Goal: Information Seeking & Learning: Learn about a topic

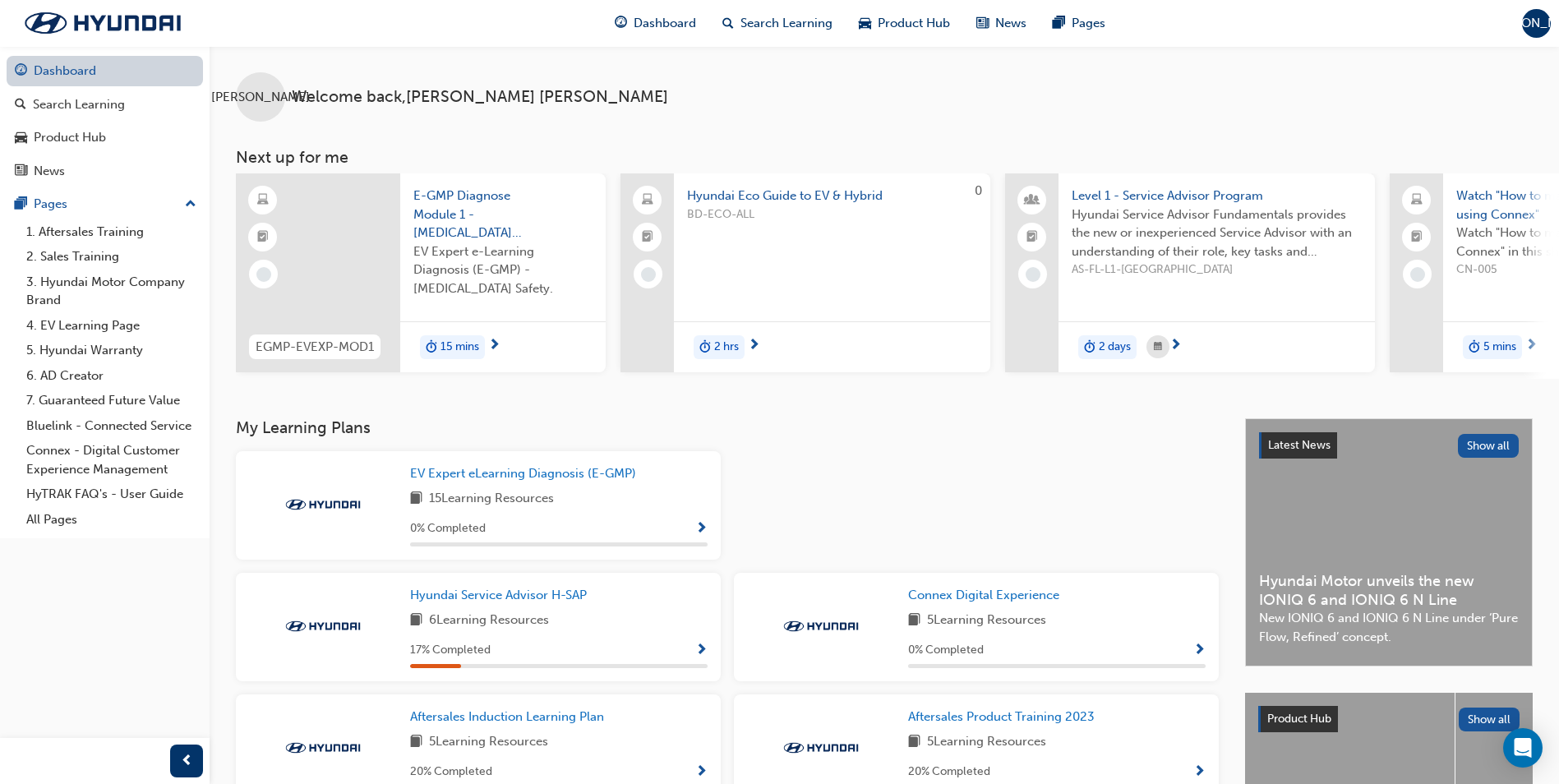
click at [89, 77] on link "Dashboard" at bounding box center [104, 70] width 197 height 30
click at [124, 231] on link "1. Aftersales Training" at bounding box center [112, 232] width 183 height 26
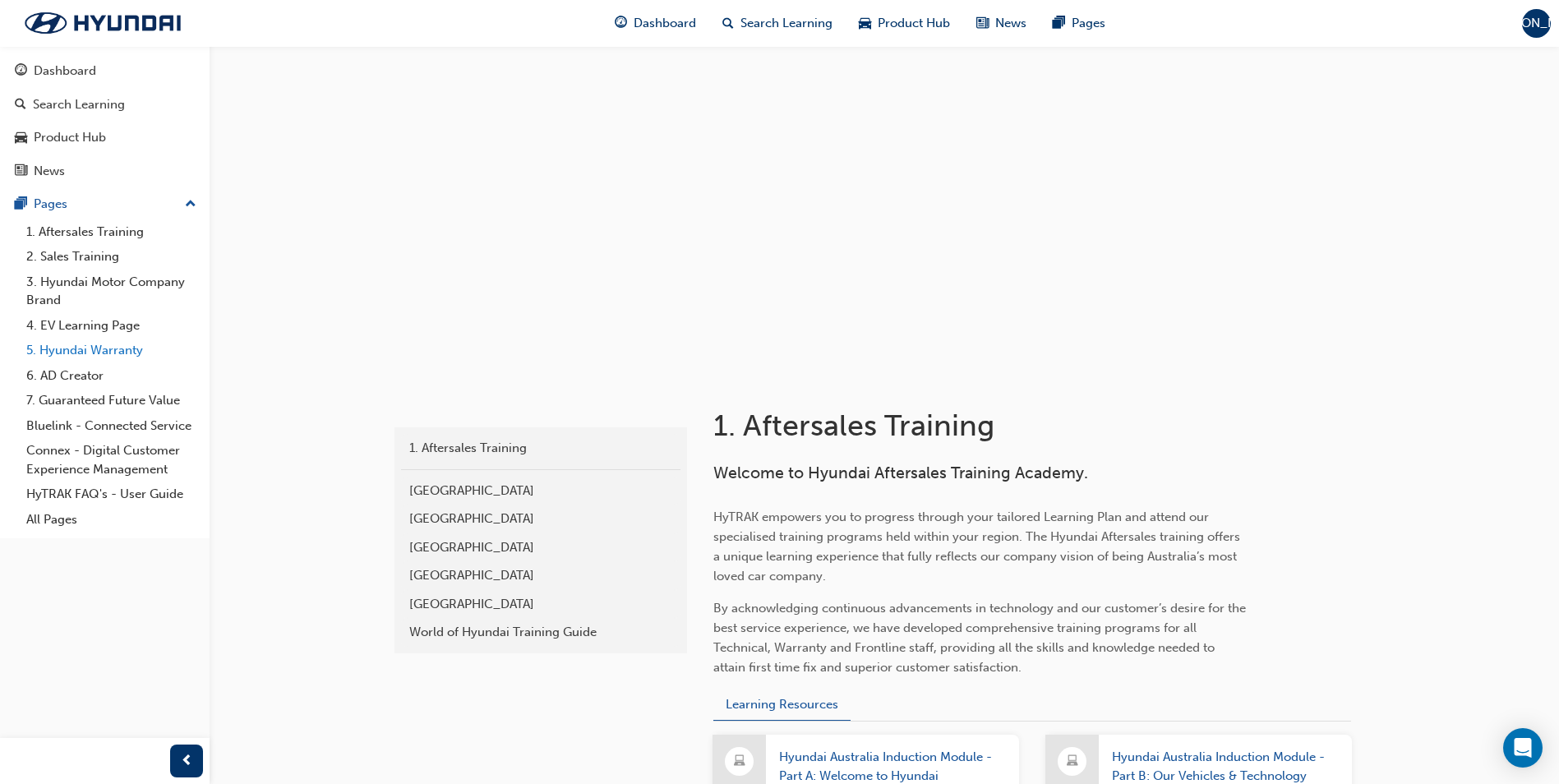
click at [121, 351] on link "5. Hyundai Warranty" at bounding box center [112, 350] width 183 height 26
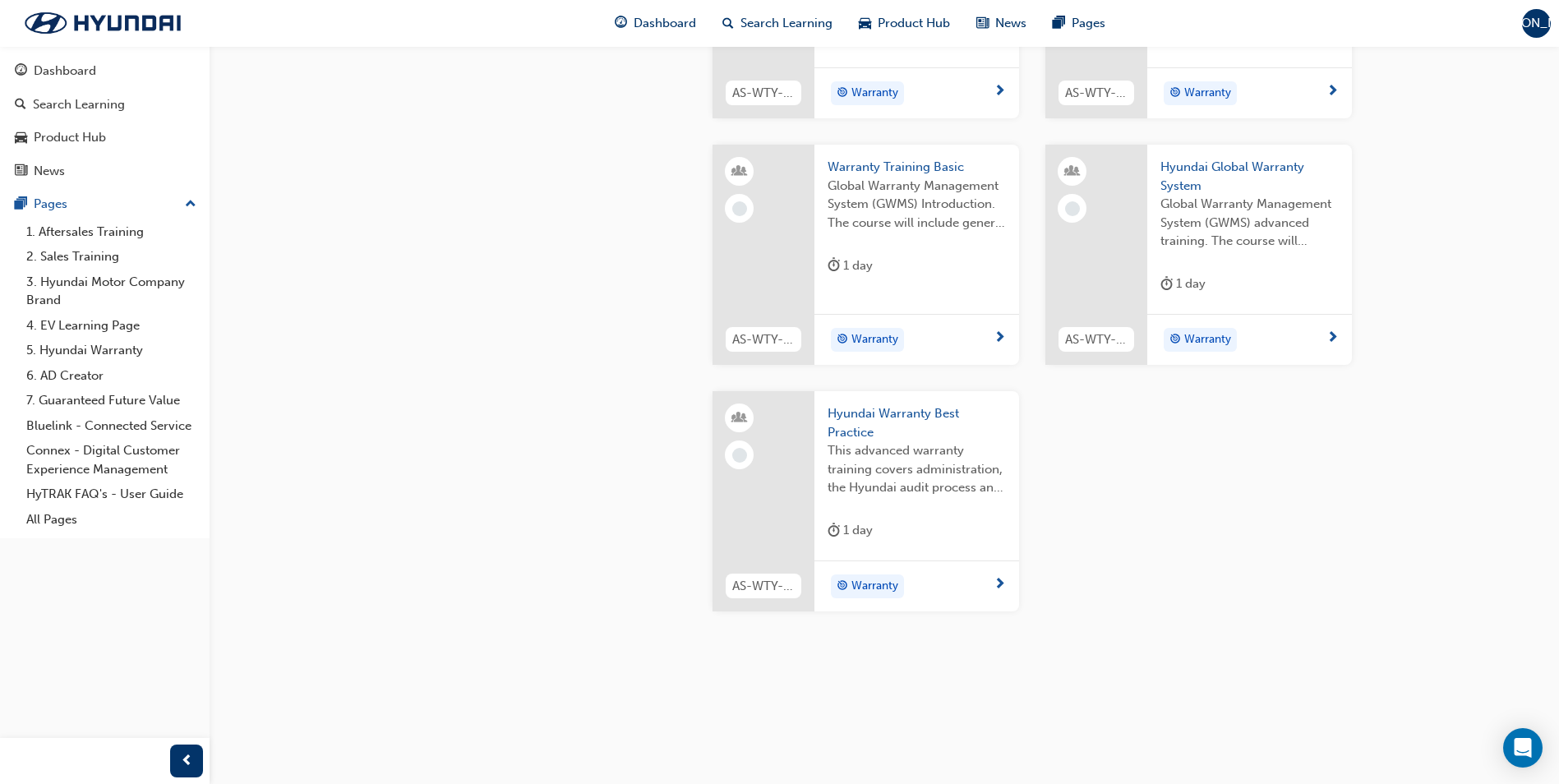
scroll to position [974, 0]
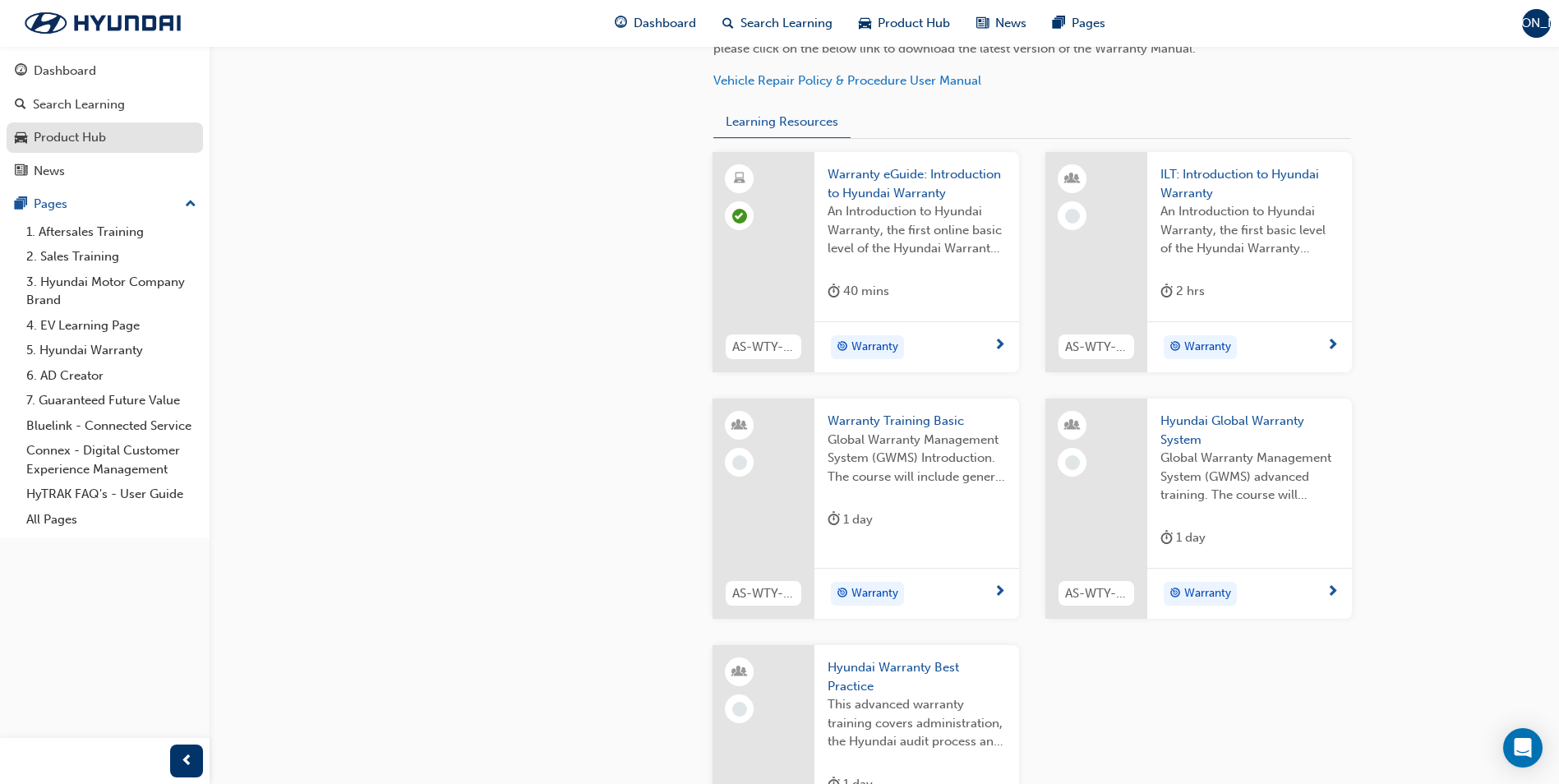
click at [131, 142] on div "Product Hub" at bounding box center [104, 137] width 180 height 20
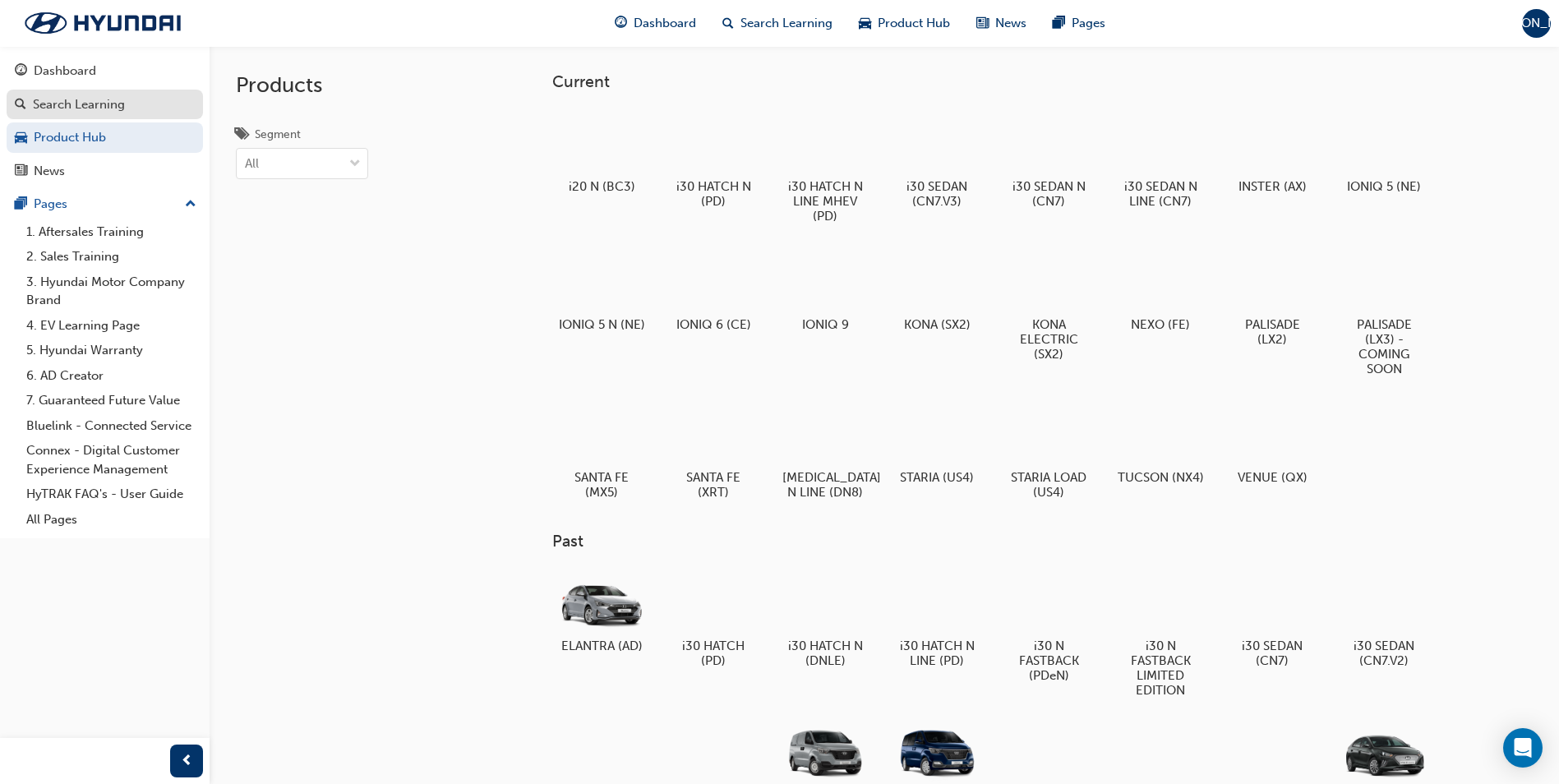
click at [102, 105] on div "Search Learning" at bounding box center [79, 104] width 92 height 19
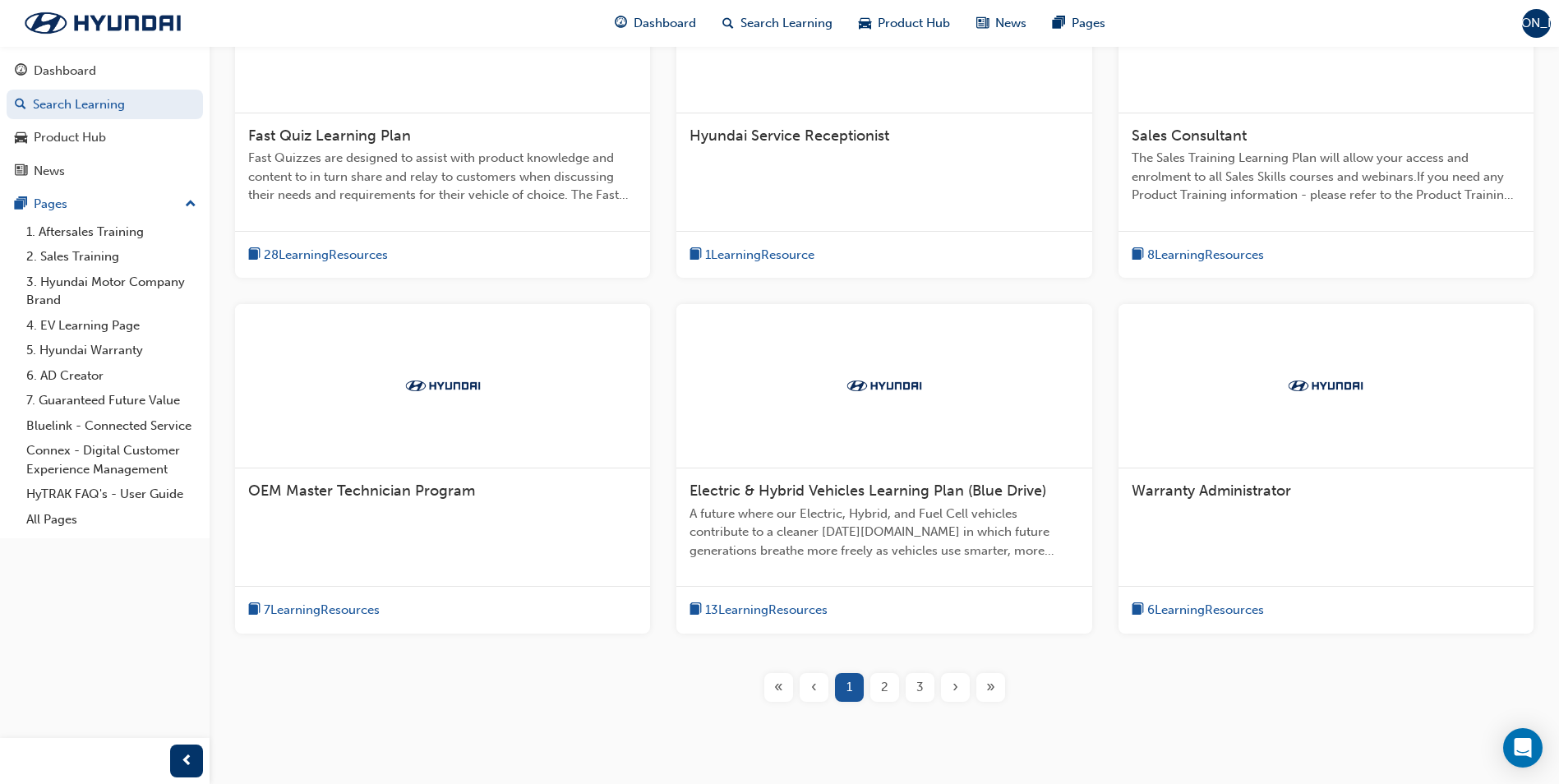
scroll to position [482, 0]
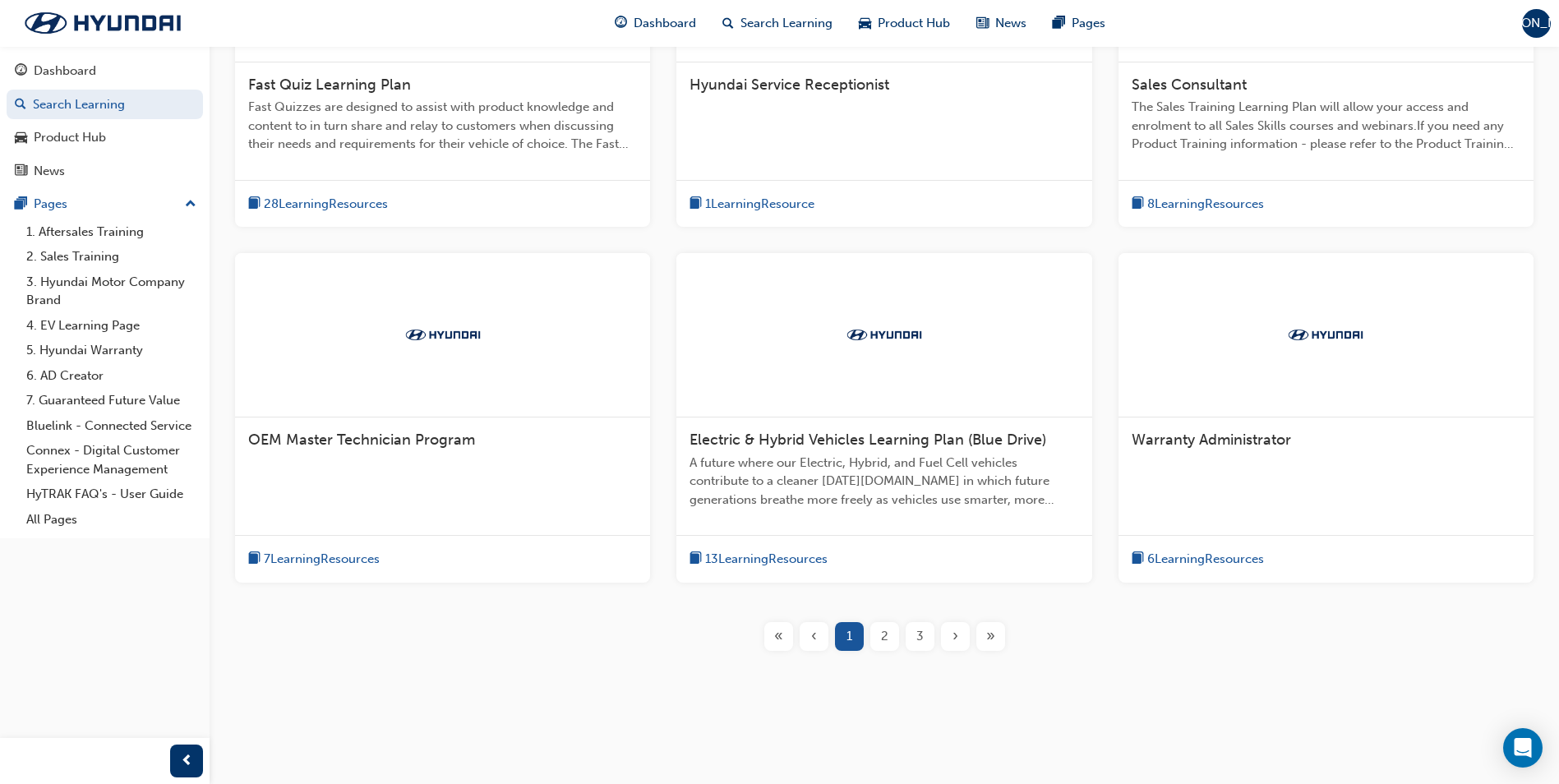
click at [892, 642] on div "2" at bounding box center [884, 636] width 28 height 28
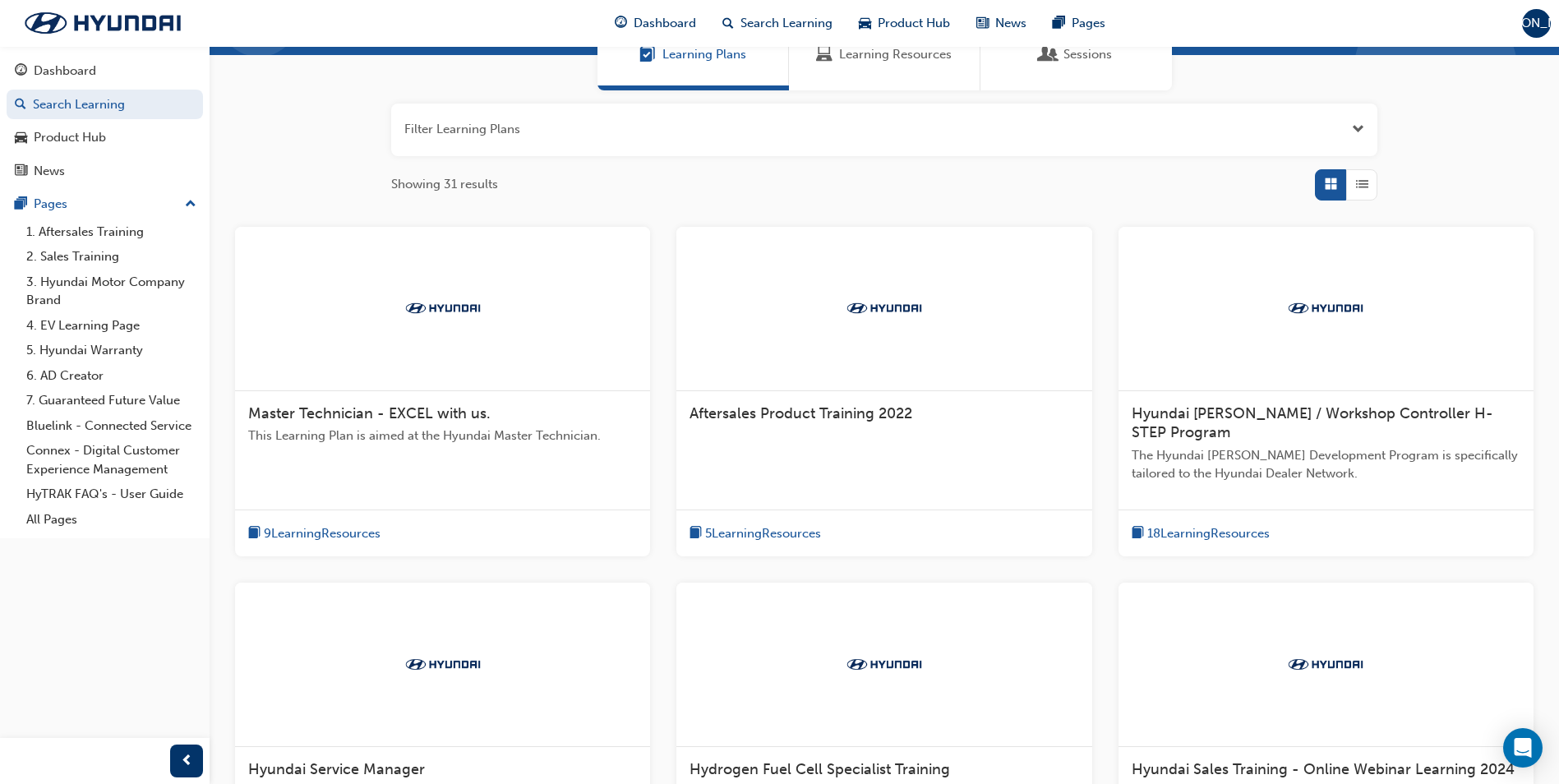
scroll to position [427, 0]
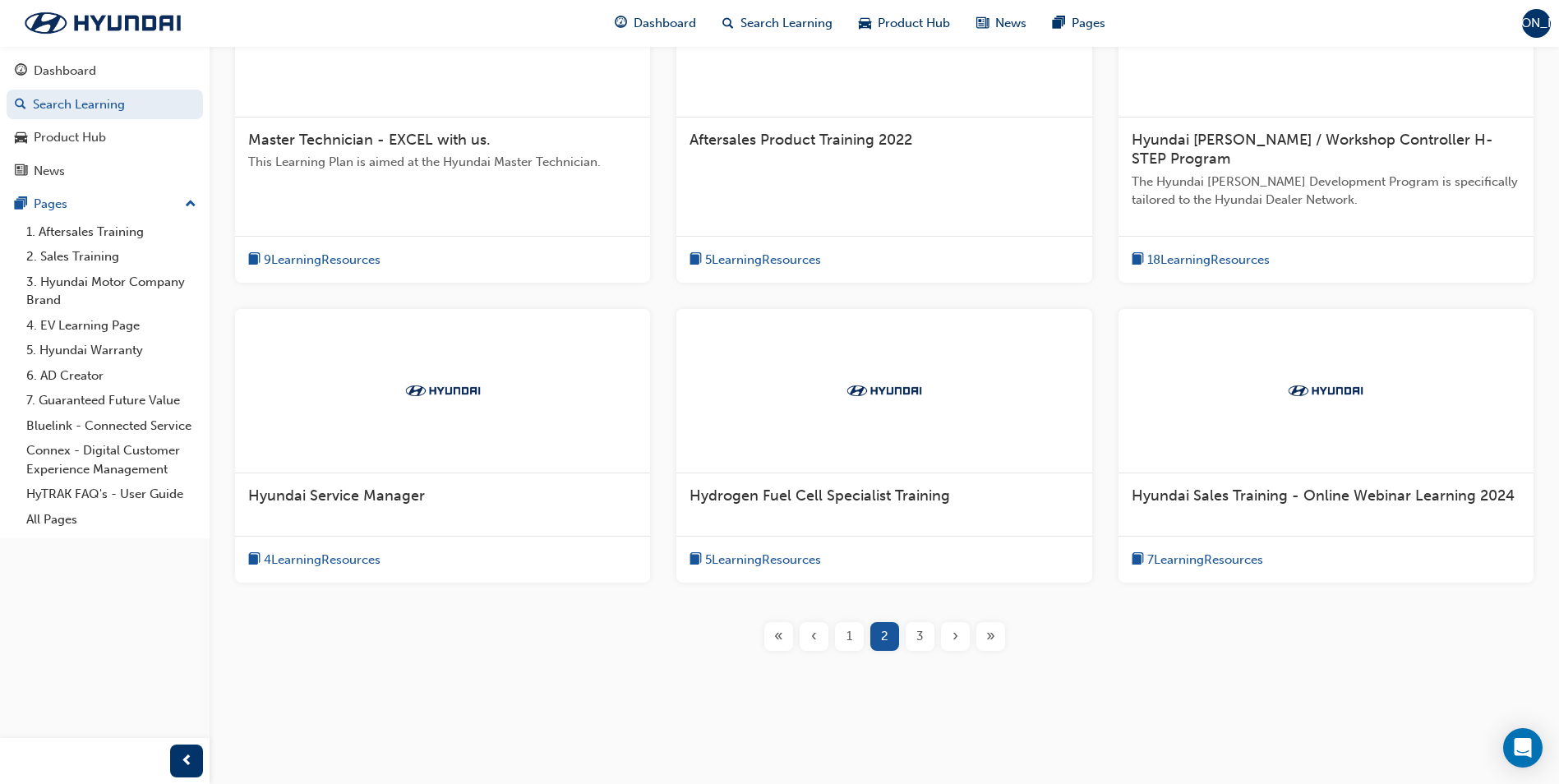
click at [926, 635] on div "3" at bounding box center [919, 636] width 28 height 28
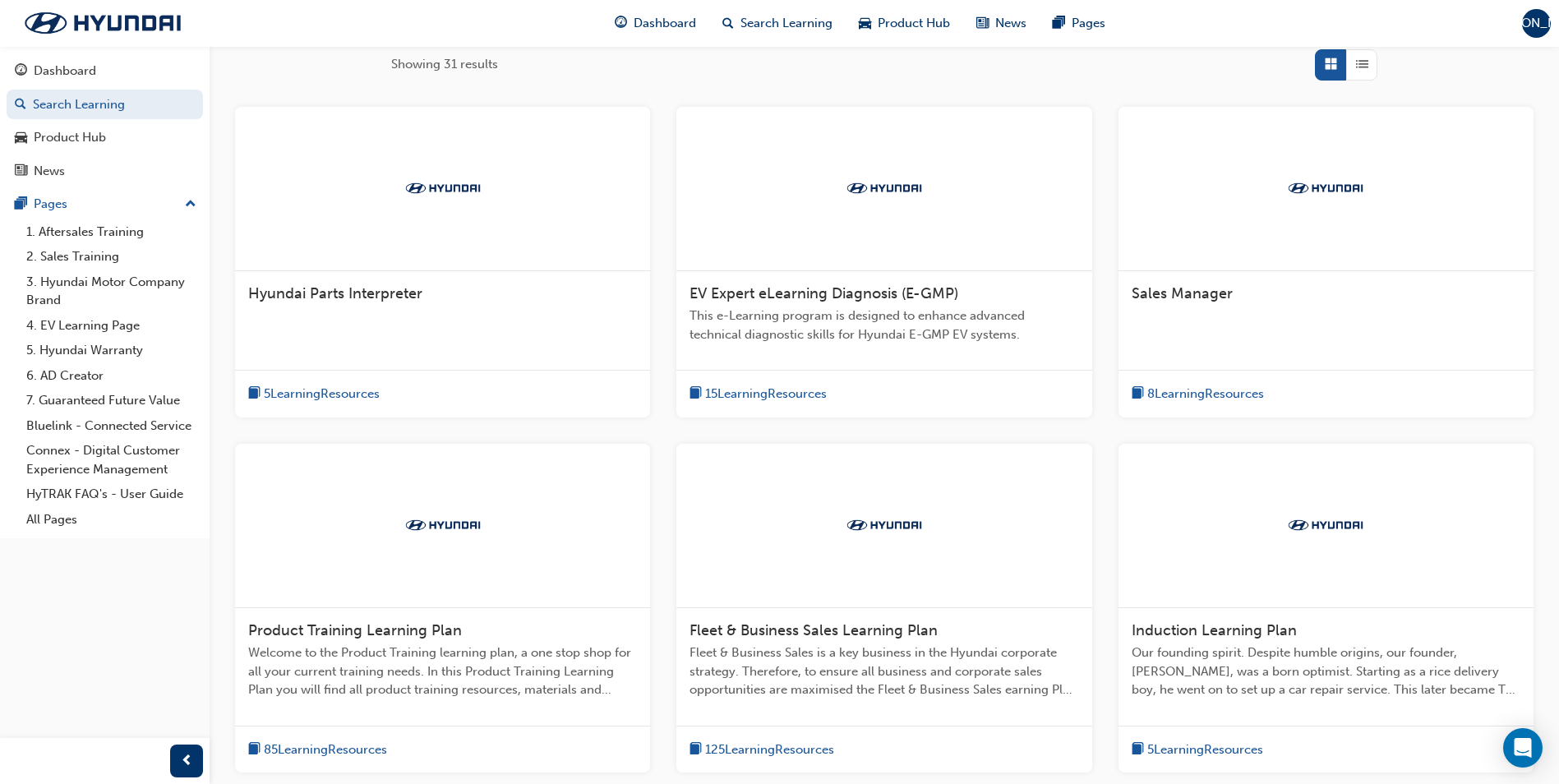
scroll to position [464, 0]
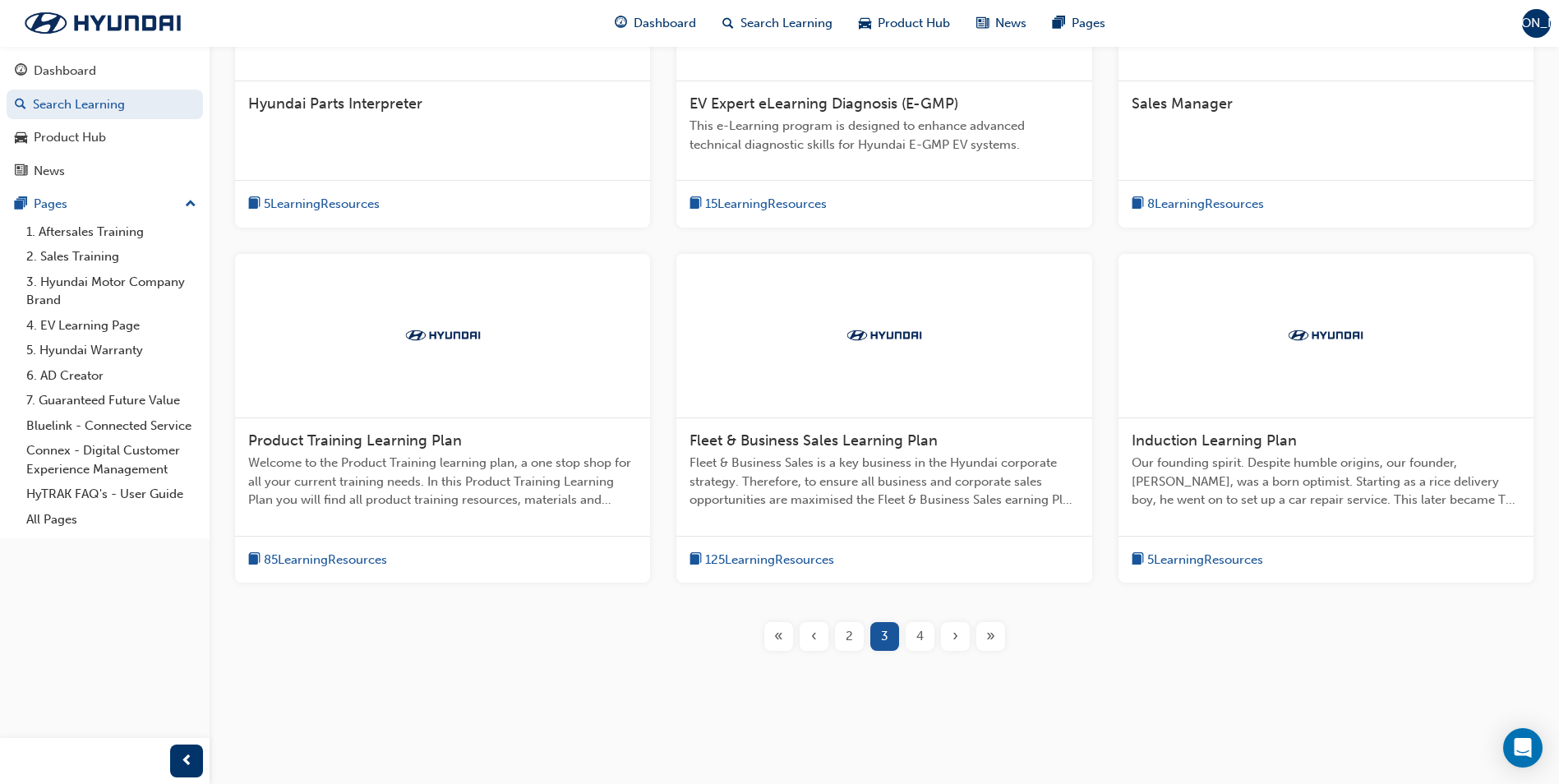
click at [912, 644] on div "4" at bounding box center [919, 636] width 28 height 28
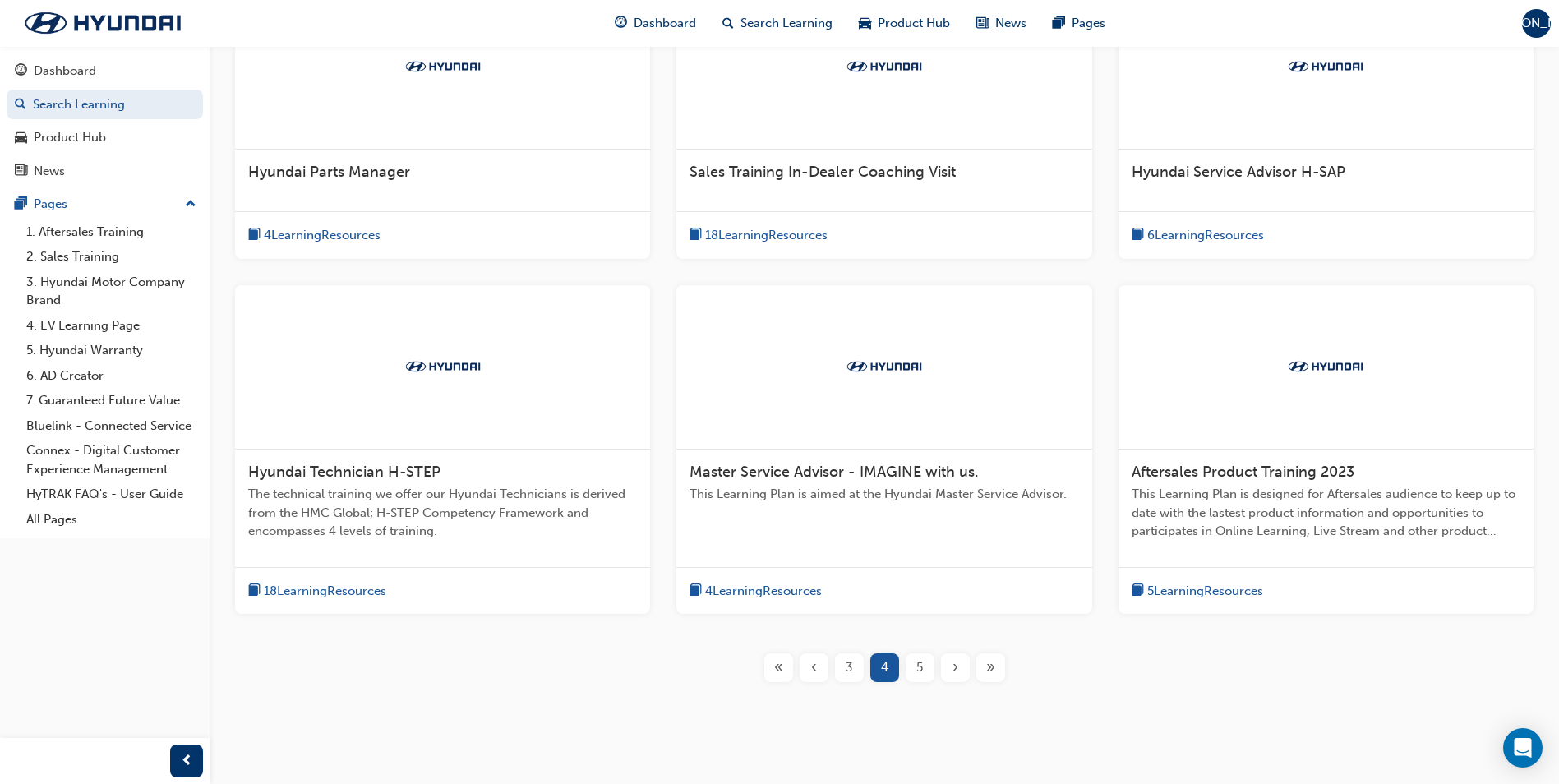
scroll to position [426, 0]
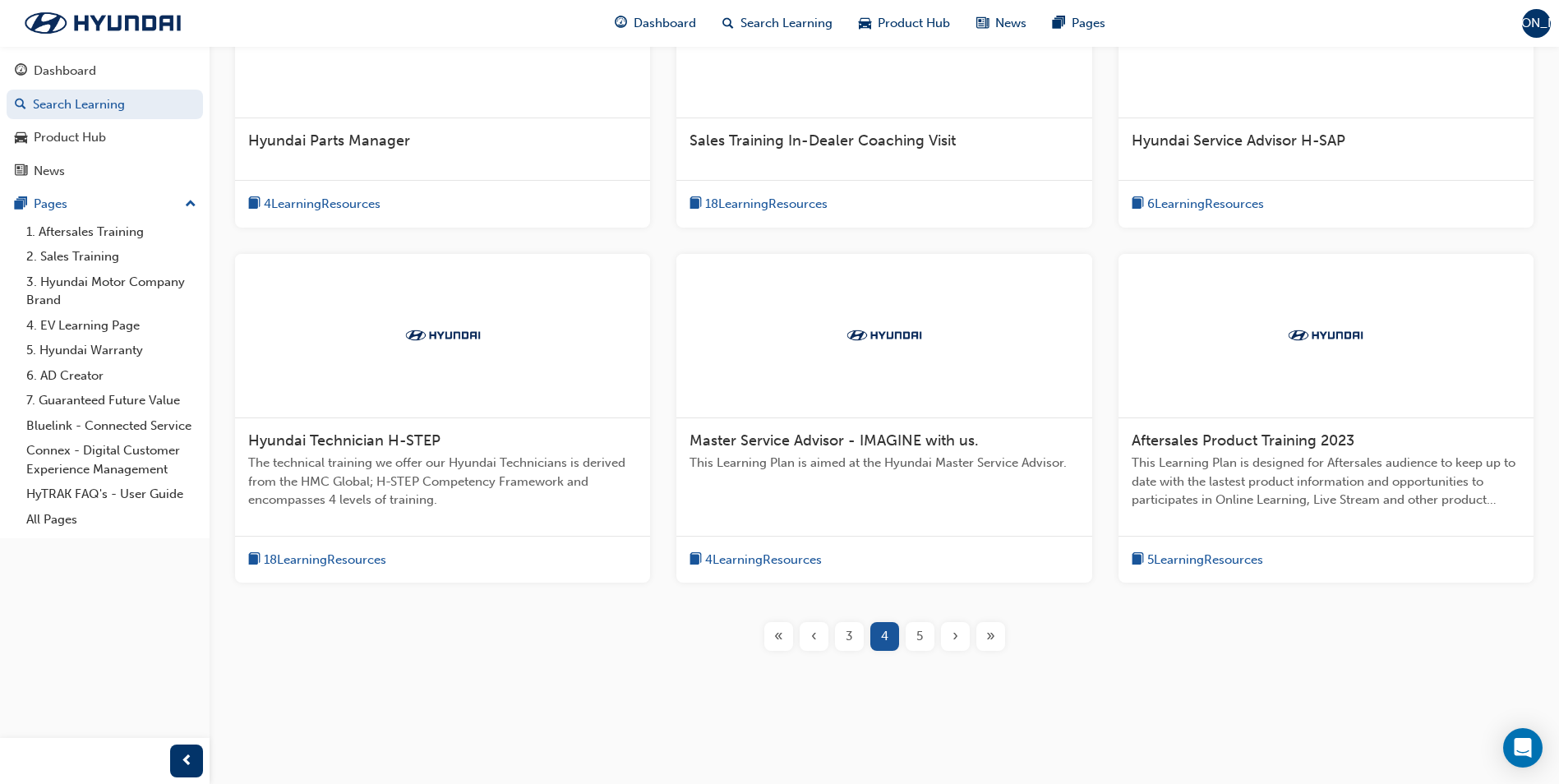
click at [922, 638] on span "5" at bounding box center [919, 636] width 6 height 19
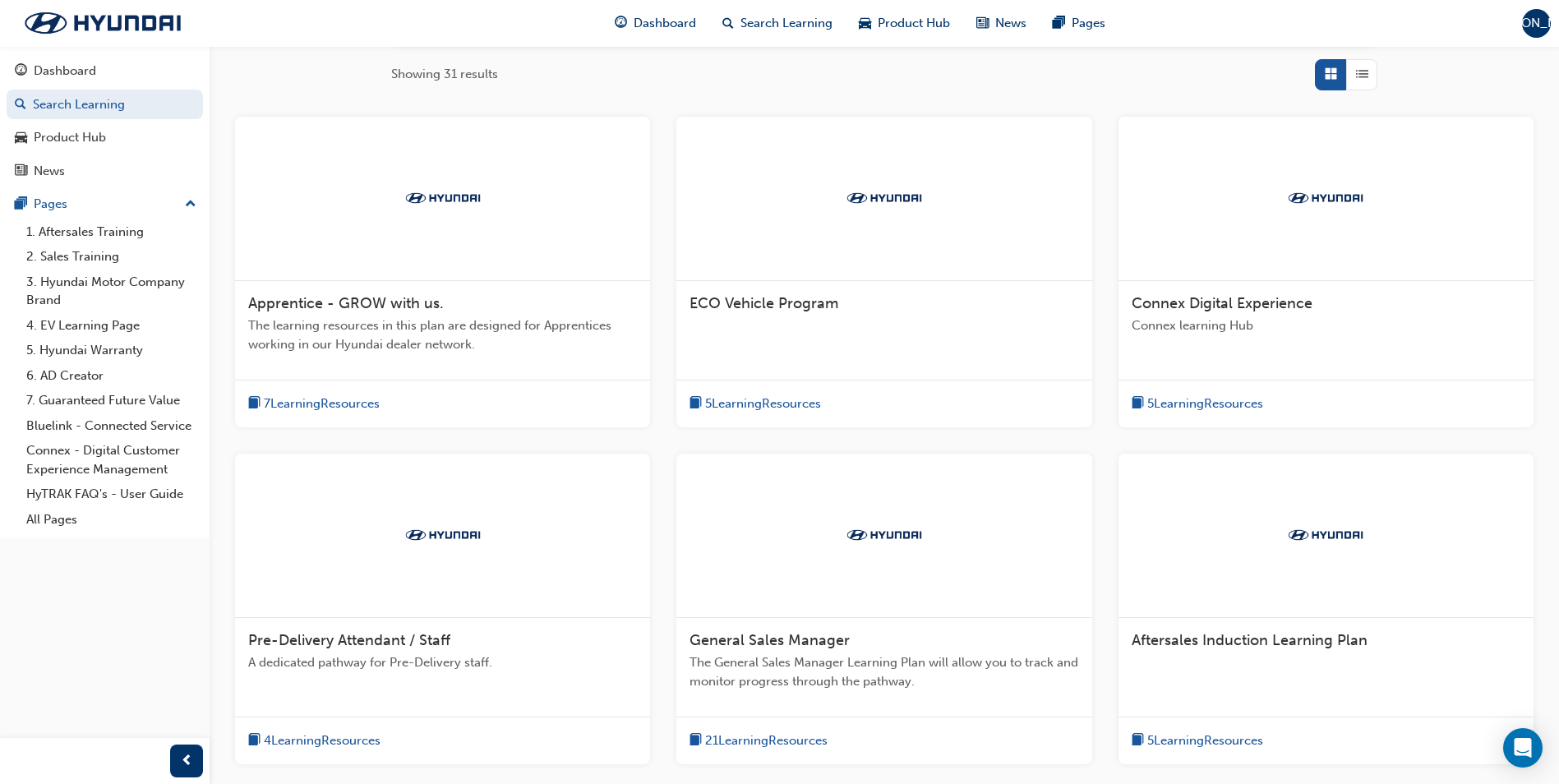
scroll to position [274, 0]
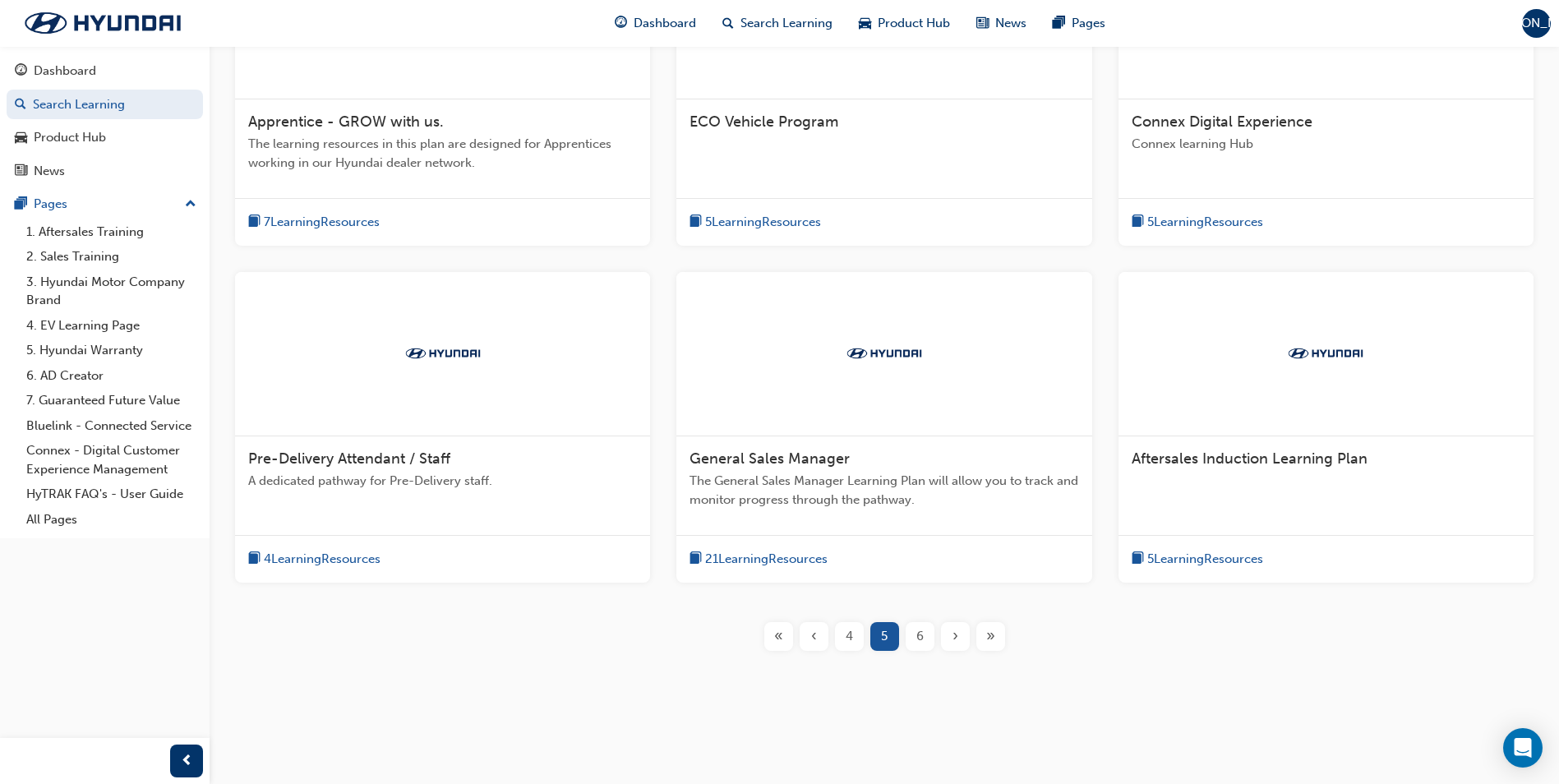
click at [922, 630] on span "6" at bounding box center [920, 636] width 7 height 19
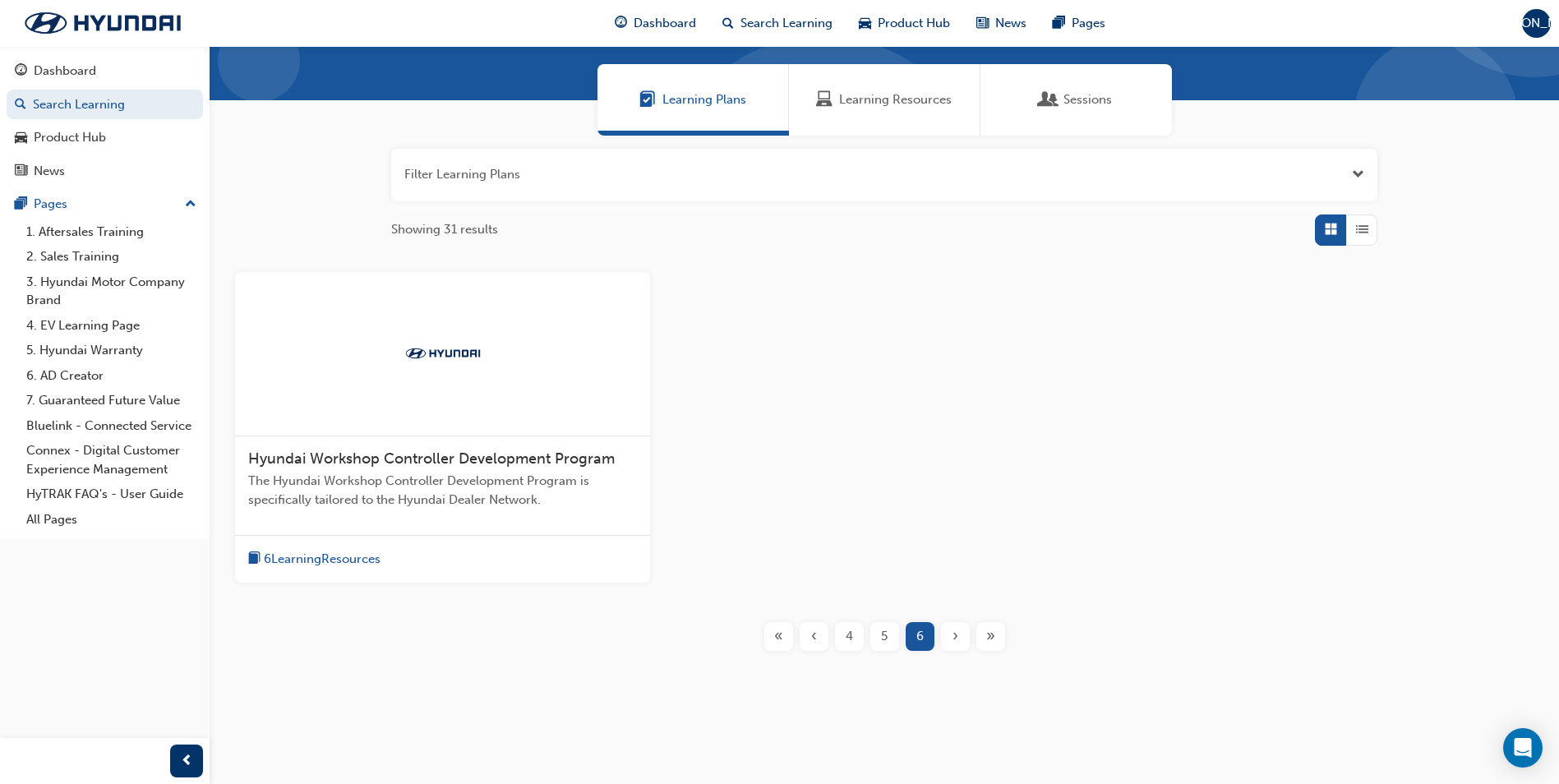
scroll to position [109, 0]
click at [55, 74] on div "Dashboard" at bounding box center [65, 70] width 62 height 19
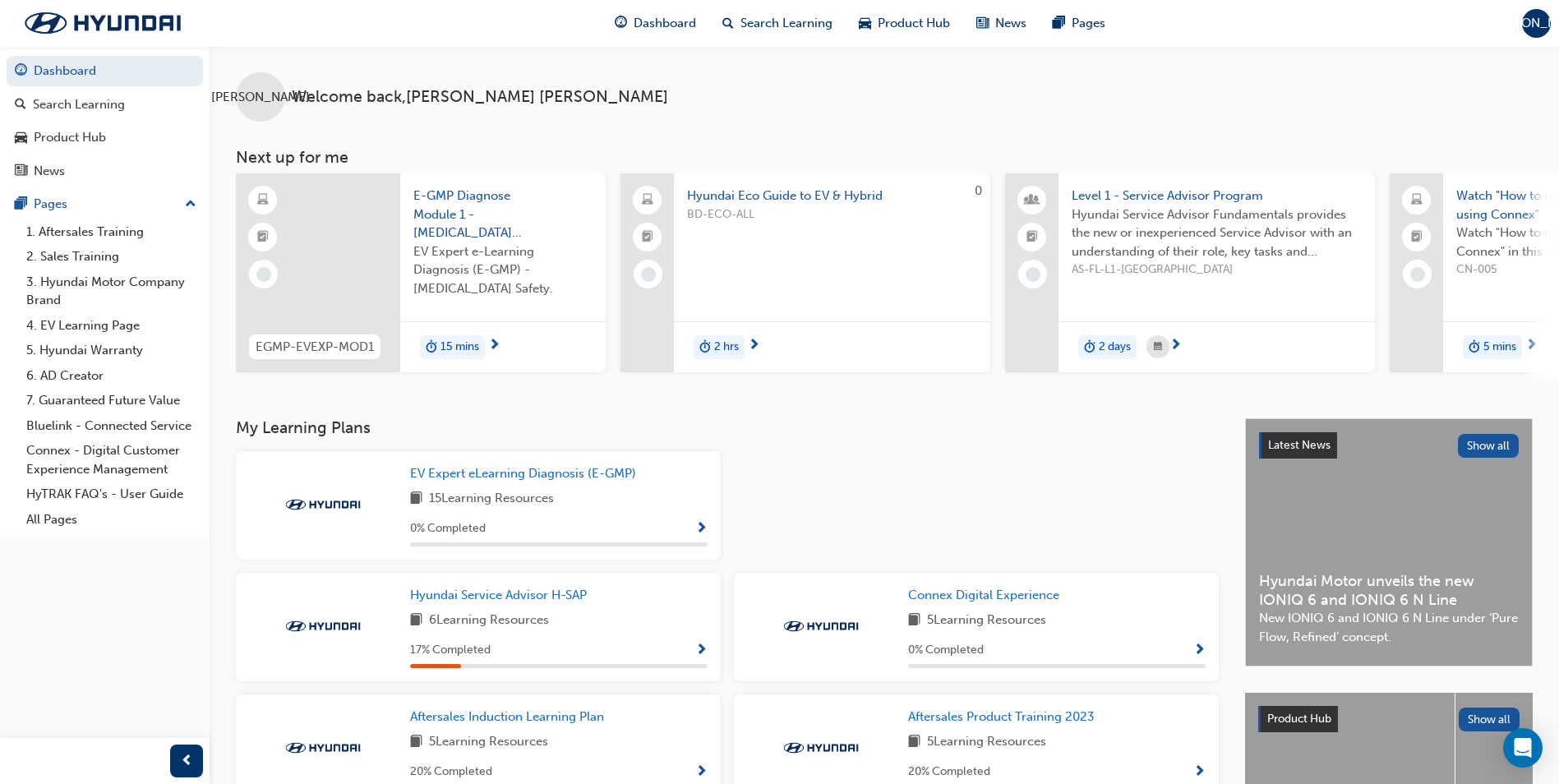
drag, startPoint x: 826, startPoint y: 376, endPoint x: 917, endPoint y: 381, distance: 91.1
click at [917, 379] on div "EGMP-EVEXP-MOD1 E-GMP Diagnose Module 1 - [MEDICAL_DATA] Safety EV Expert e-Lea…" at bounding box center [898, 276] width 1323 height 206
drag, startPoint x: 903, startPoint y: 385, endPoint x: 1029, endPoint y: 386, distance: 126.0
click at [1029, 386] on div "JO Welcome back , [PERSON_NAME] Next up for me EGMP-EVEXP-MOD1 E-GMP Diagnose M…" at bounding box center [884, 231] width 1349 height 372
click at [1540, 26] on span "[PERSON_NAME]" at bounding box center [1537, 23] width 99 height 19
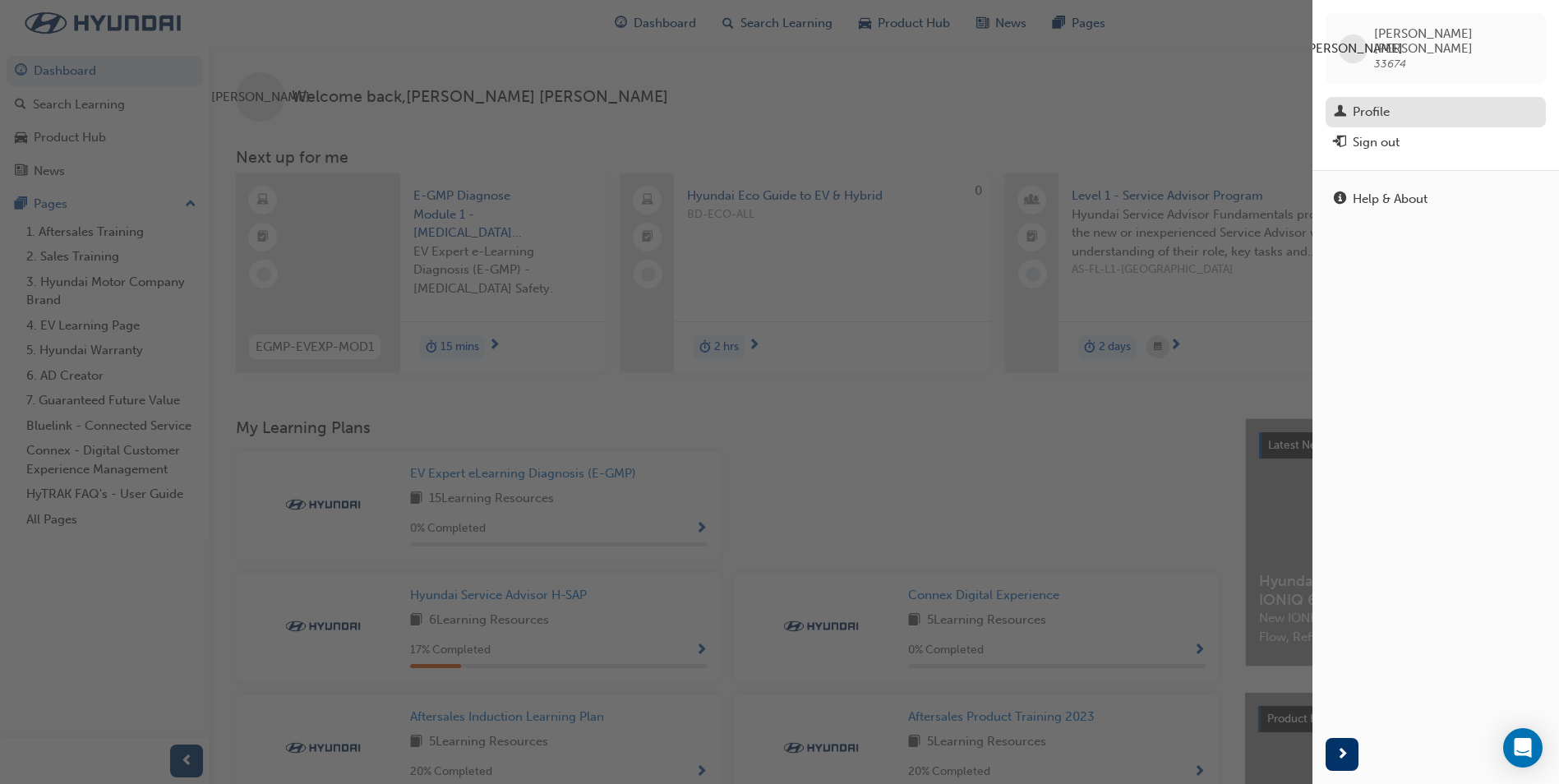
click at [1371, 102] on div "Profile" at bounding box center [1371, 112] width 37 height 19
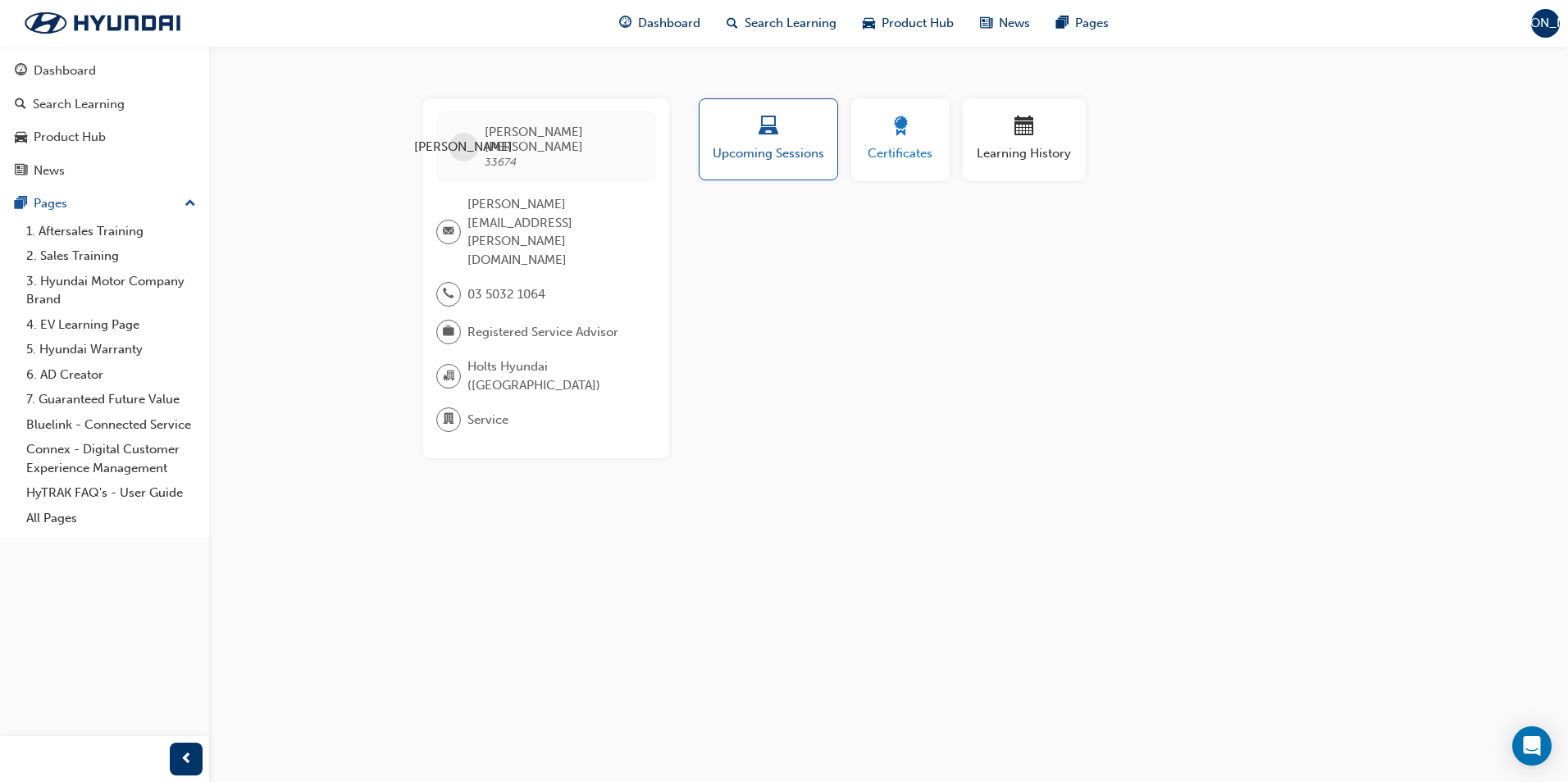
click at [894, 130] on span "award-icon" at bounding box center [901, 128] width 20 height 22
click at [1002, 124] on div "button" at bounding box center [1024, 130] width 99 height 26
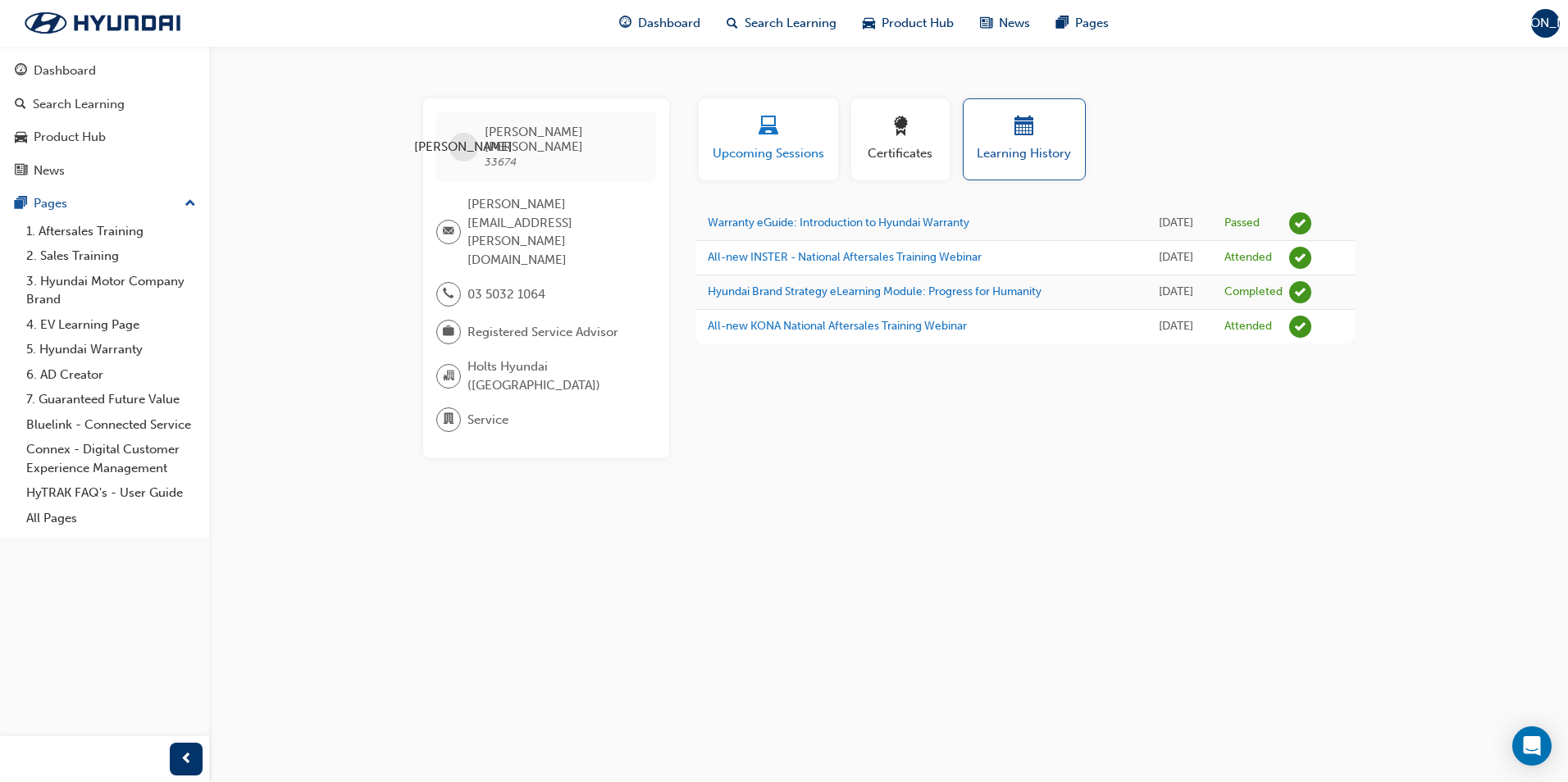
click at [770, 170] on button "Upcoming Sessions" at bounding box center [768, 140] width 140 height 82
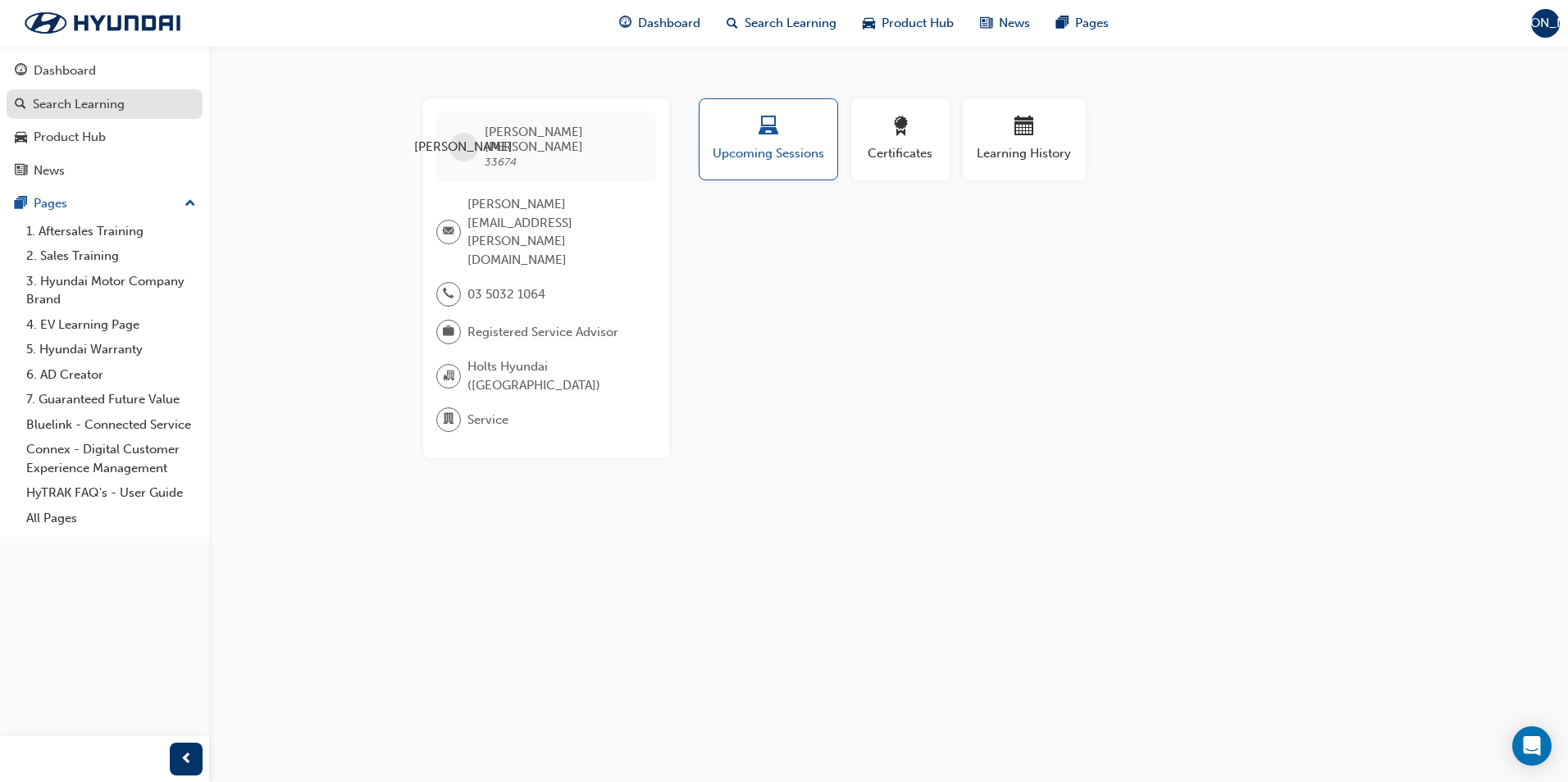
click at [90, 109] on div "Search Learning" at bounding box center [78, 104] width 92 height 19
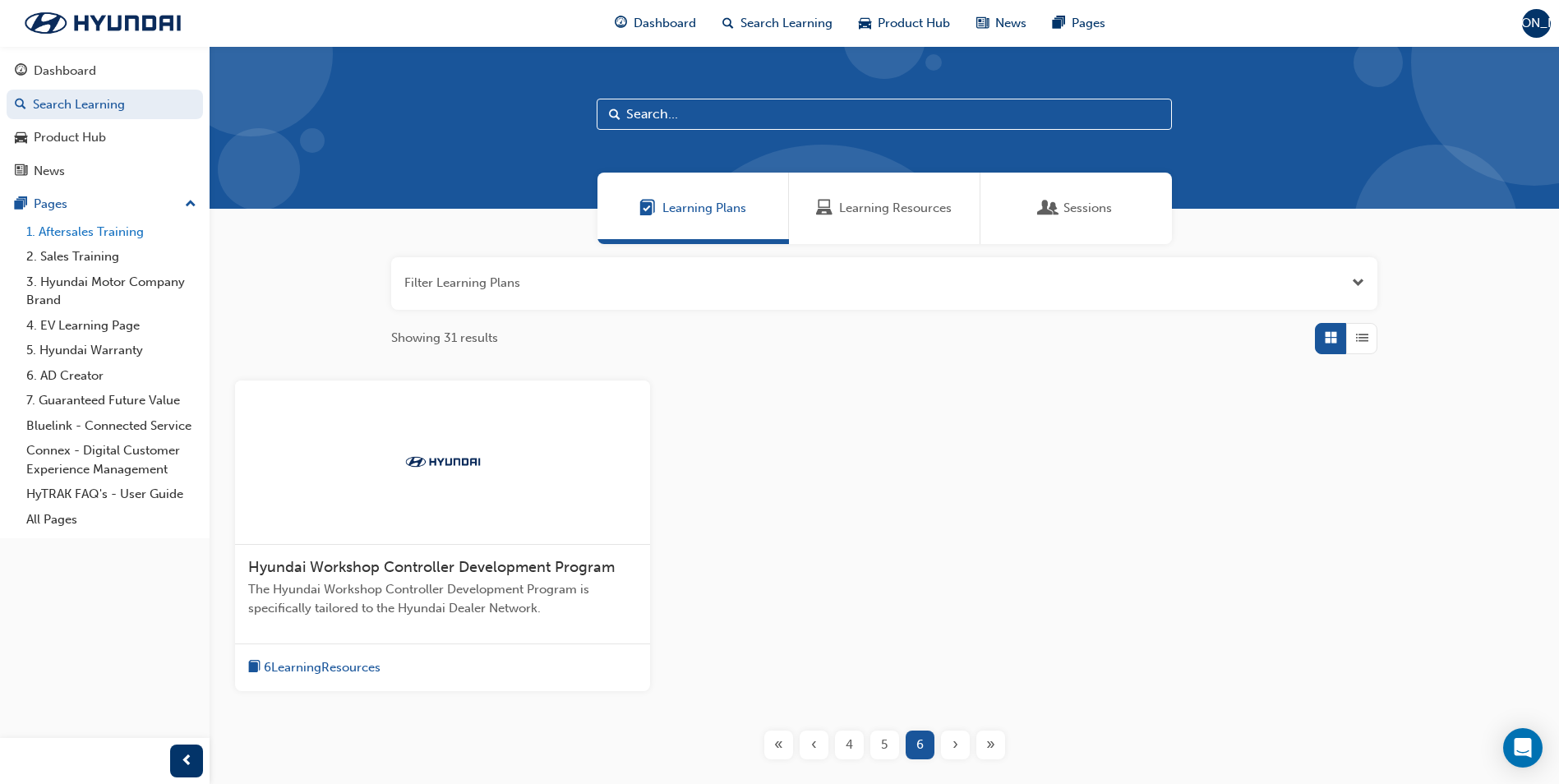
click at [118, 233] on link "1. Aftersales Training" at bounding box center [112, 232] width 183 height 26
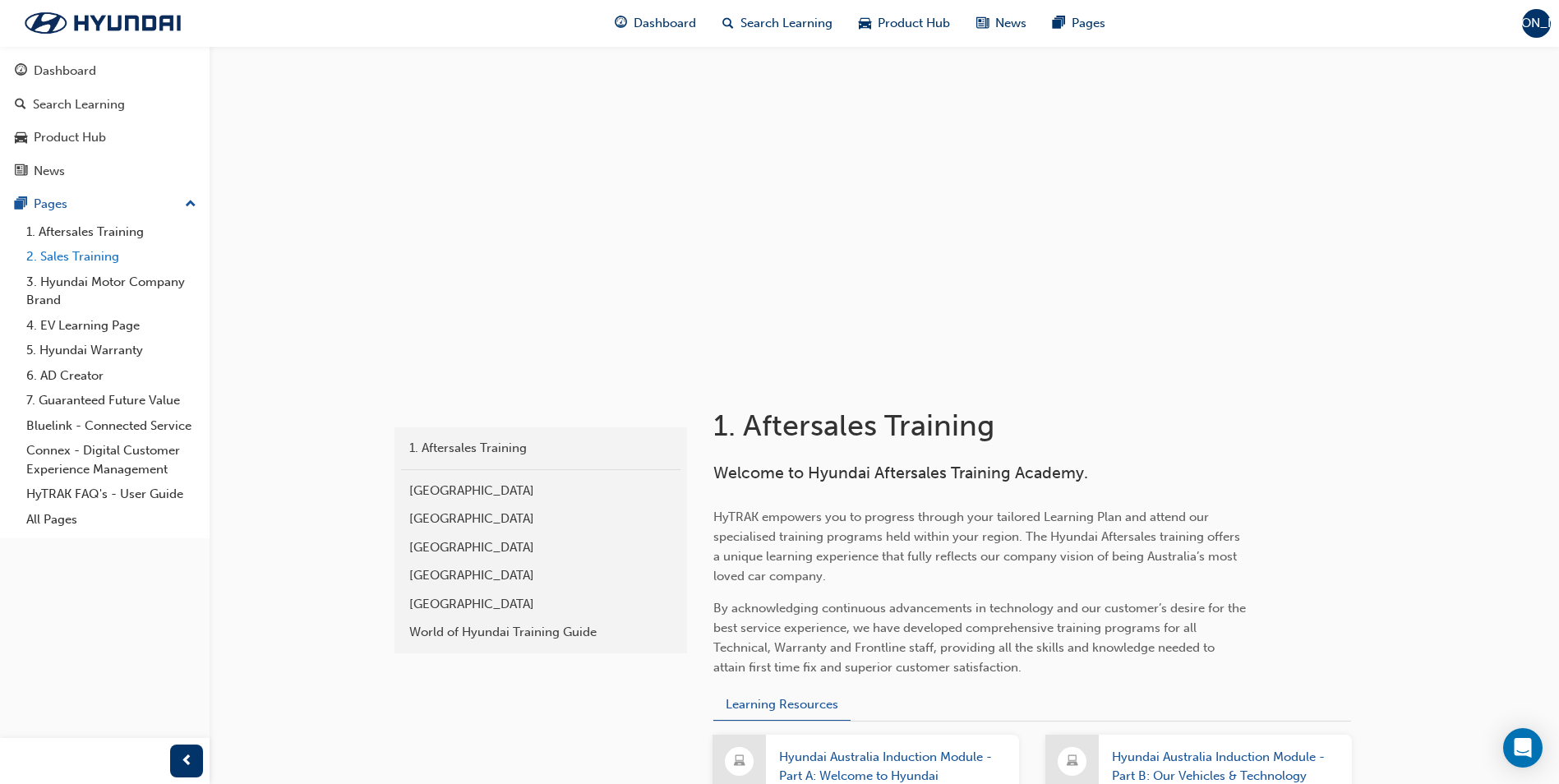
click at [109, 263] on link "2. Sales Training" at bounding box center [112, 257] width 183 height 26
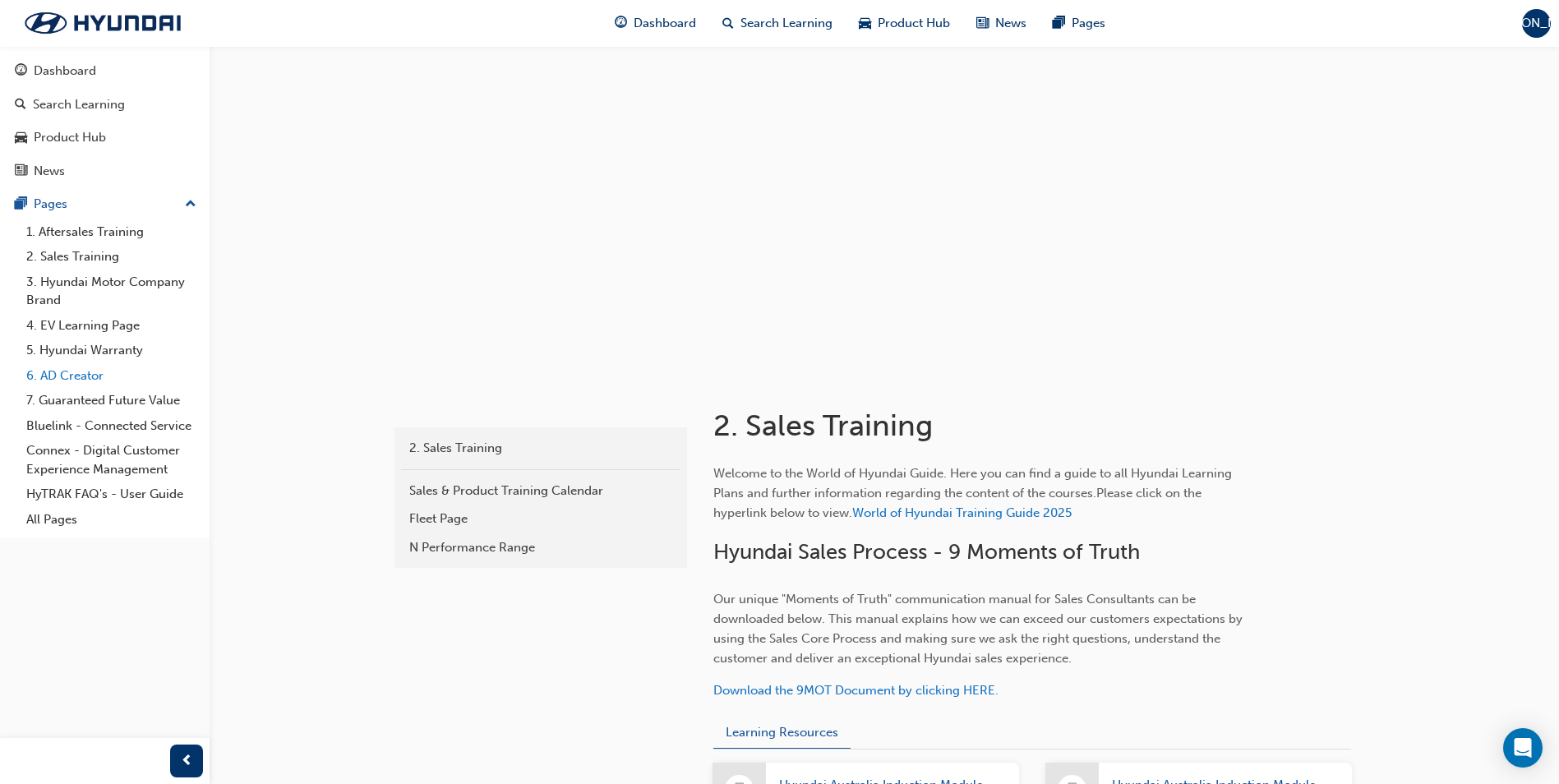
click at [110, 370] on link "6. AD Creator" at bounding box center [112, 376] width 183 height 26
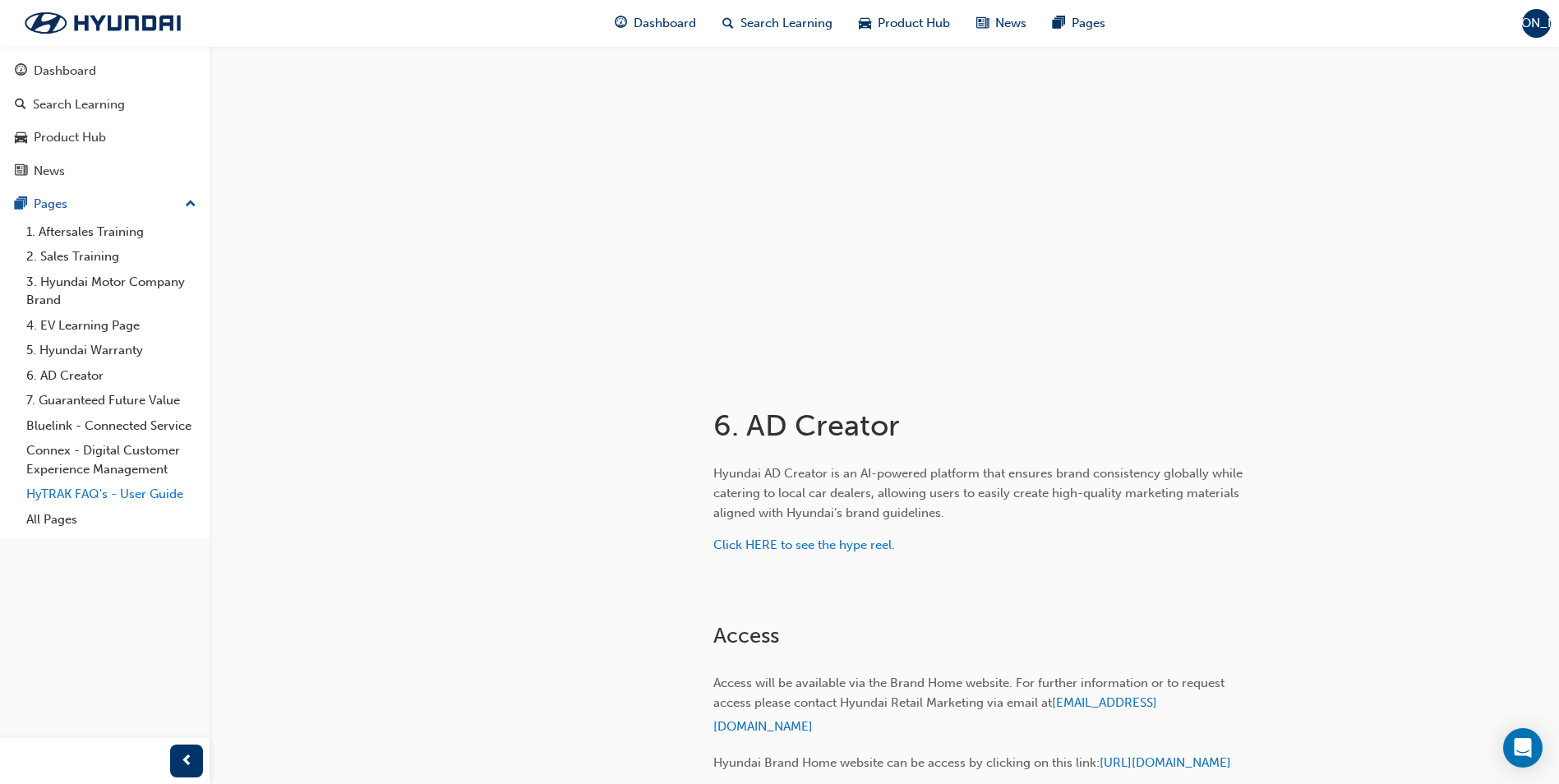
click at [124, 499] on link "HyTRAK FAQ's - User Guide" at bounding box center [112, 494] width 183 height 26
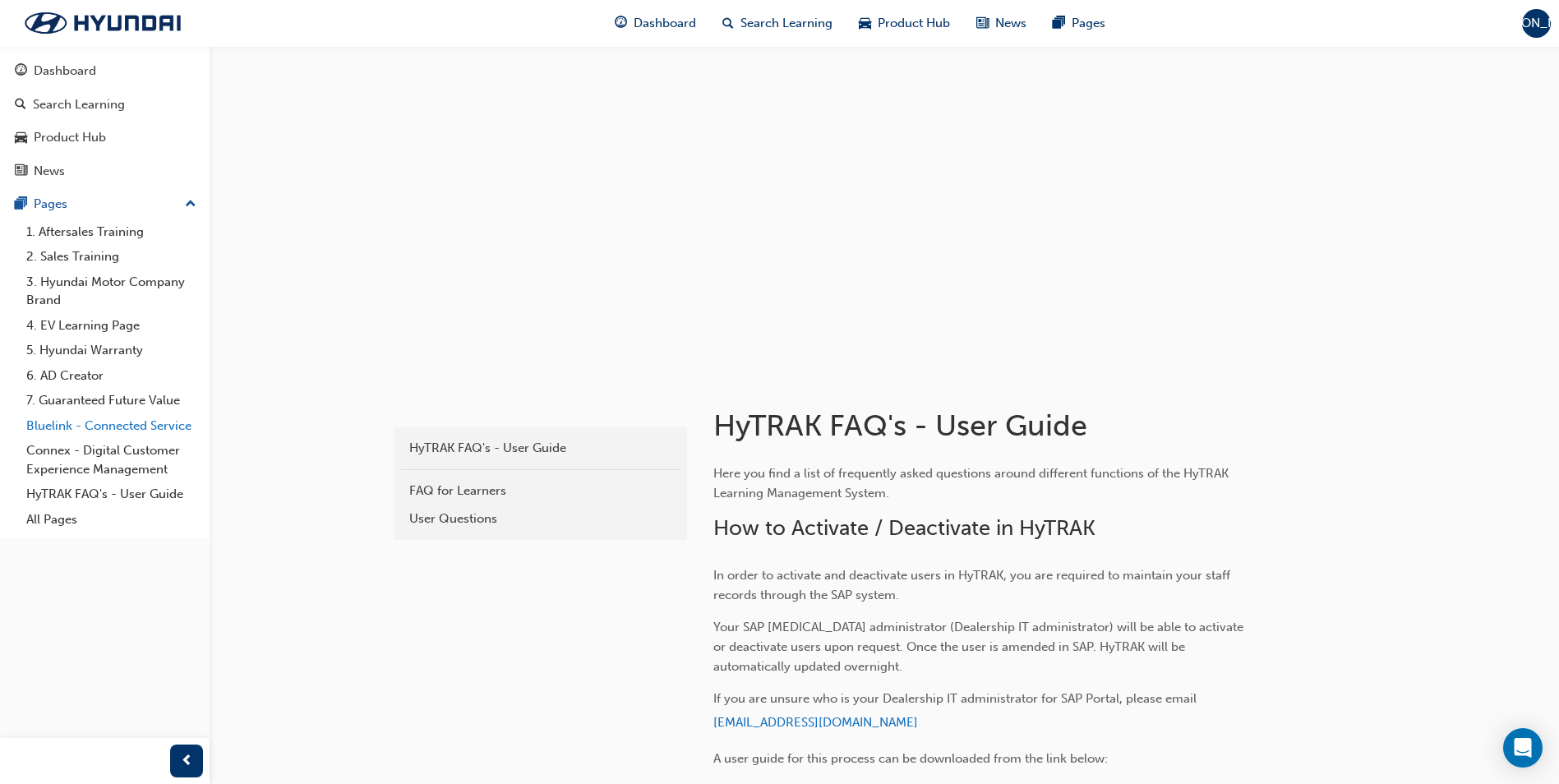
click at [132, 426] on link "Bluelink - Connected Service" at bounding box center [112, 426] width 183 height 26
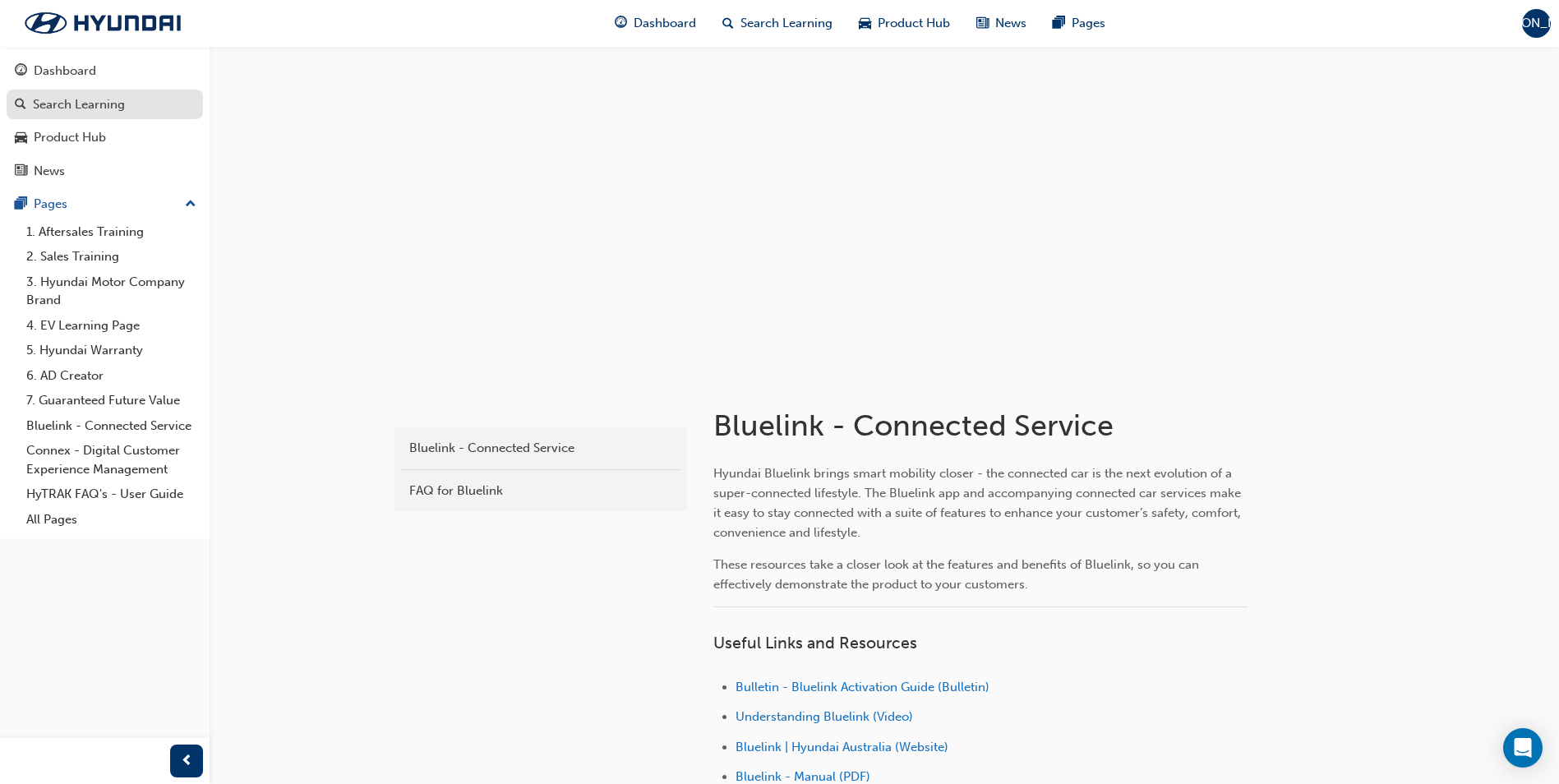
drag, startPoint x: 37, startPoint y: 68, endPoint x: 64, endPoint y: 99, distance: 41.1
click at [37, 68] on div "Dashboard" at bounding box center [65, 70] width 62 height 19
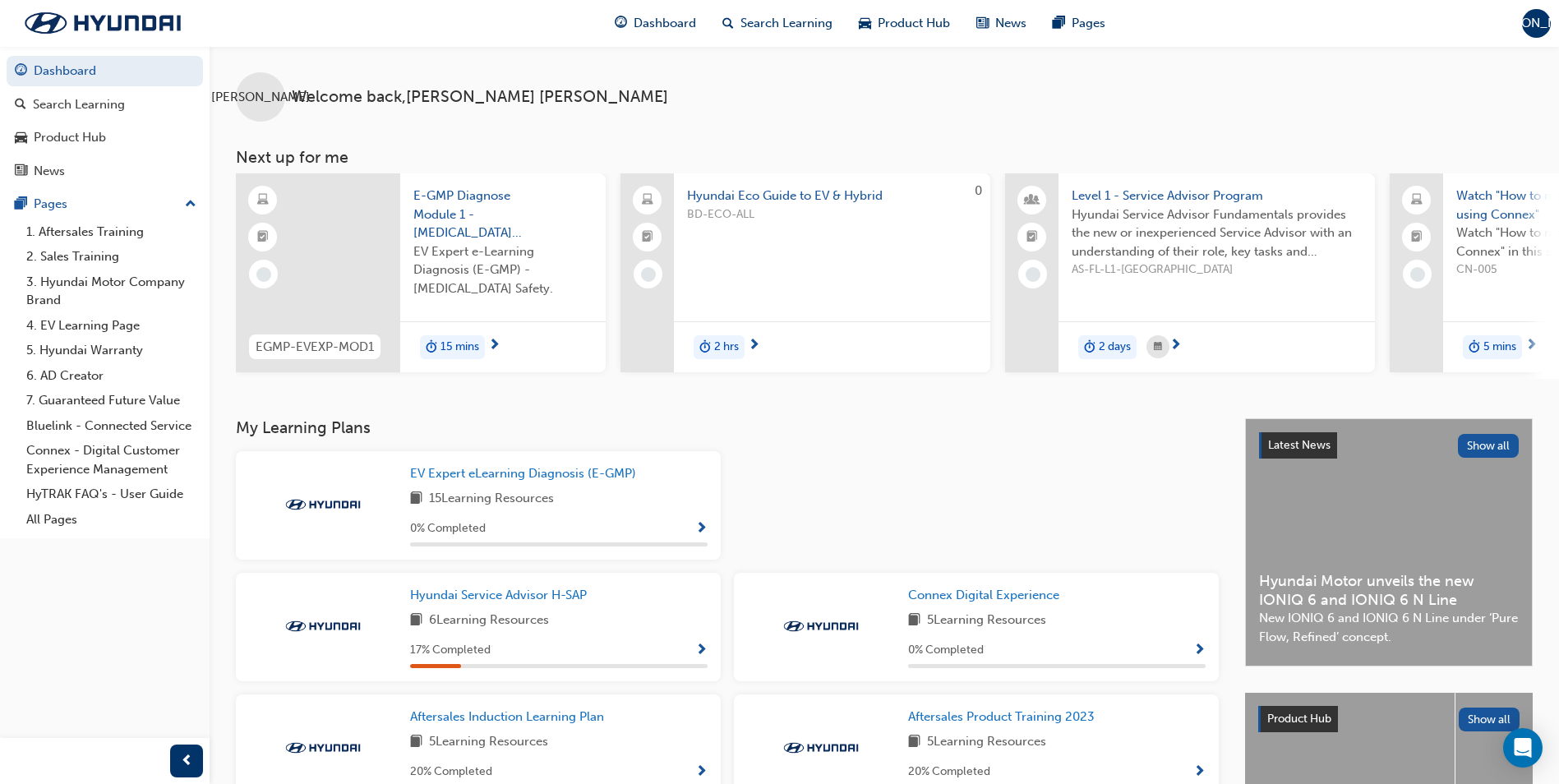
click at [1537, 19] on span "[PERSON_NAME]" at bounding box center [1537, 23] width 99 height 19
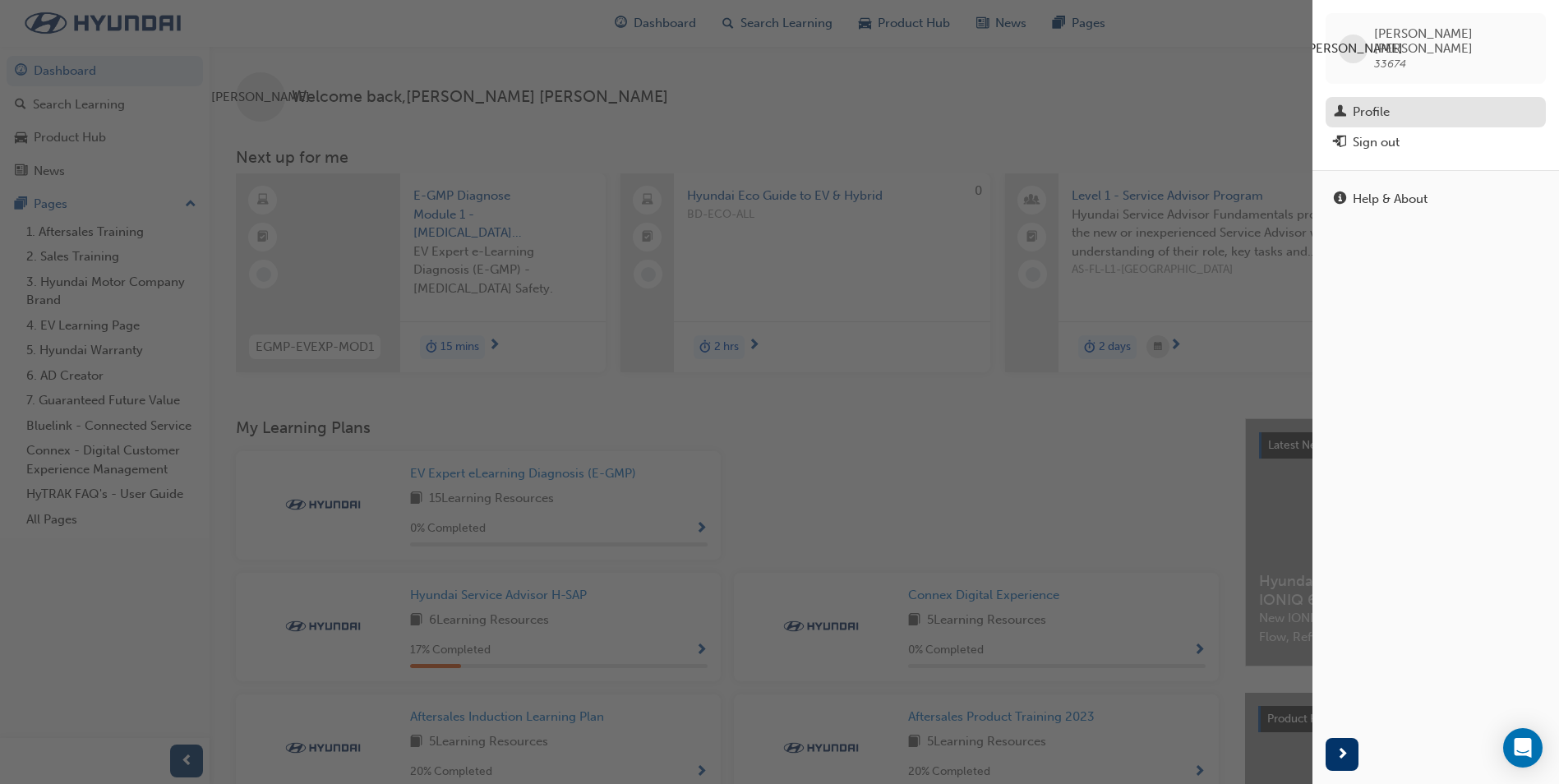
click at [1405, 102] on div "Profile" at bounding box center [1435, 112] width 204 height 20
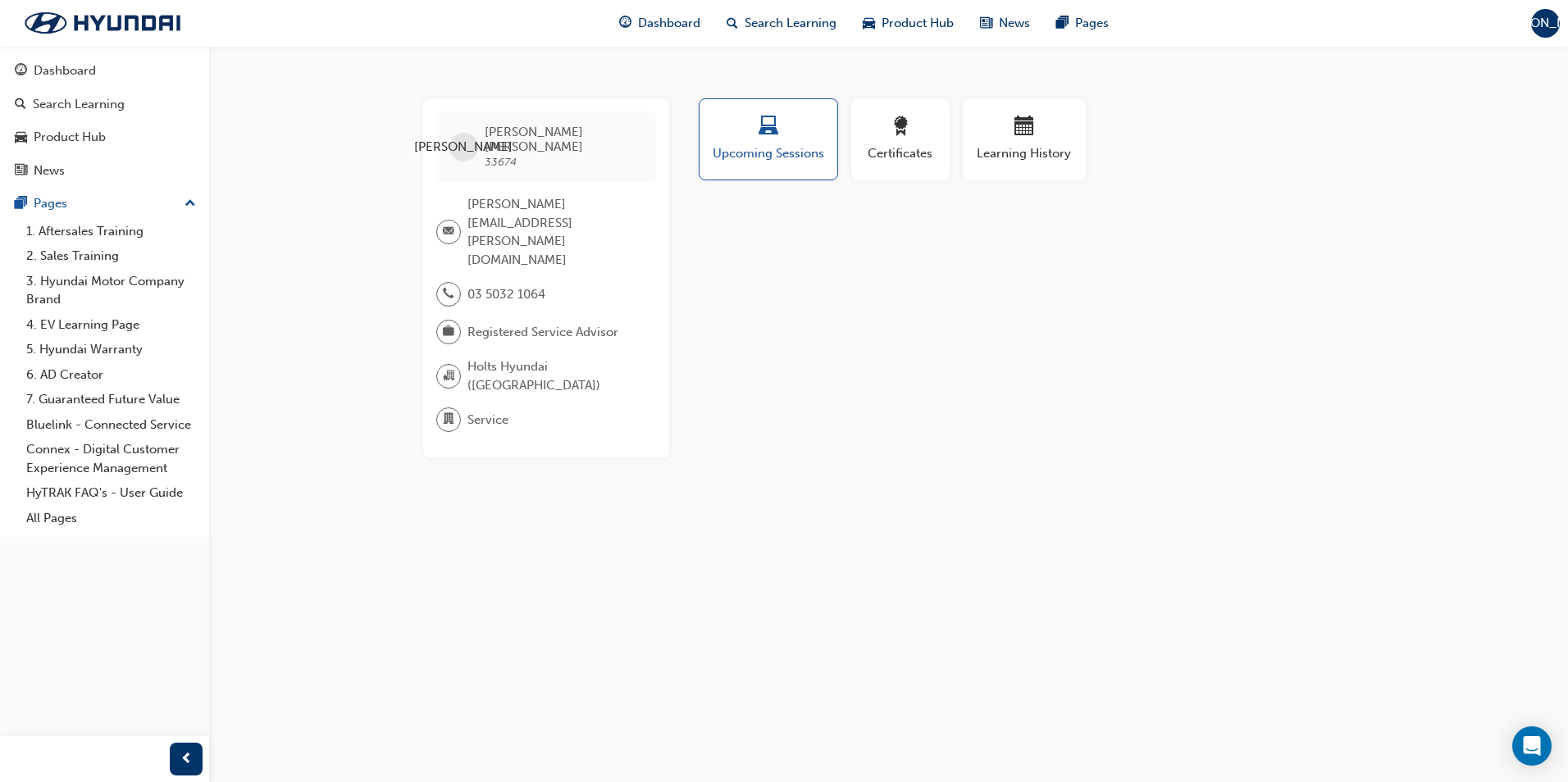
click at [448, 409] on span "department-icon" at bounding box center [448, 419] width 12 height 21
click at [504, 411] on span "Service" at bounding box center [487, 420] width 41 height 19
click at [452, 408] on div at bounding box center [448, 420] width 25 height 25
drag, startPoint x: 450, startPoint y: 345, endPoint x: 455, endPoint y: 316, distance: 29.4
click at [454, 409] on span "department-icon" at bounding box center [448, 419] width 12 height 21
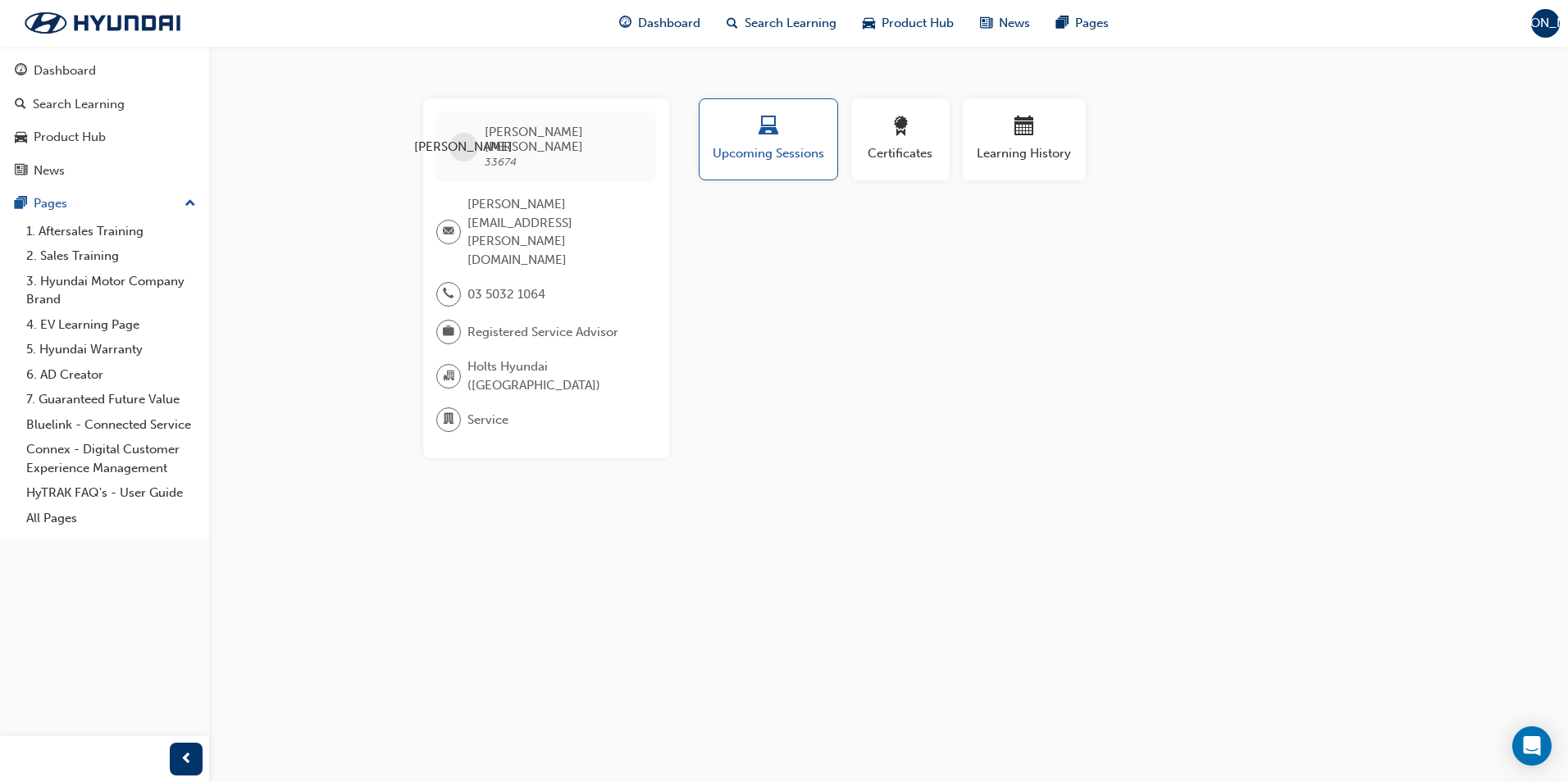
click at [459, 319] on div at bounding box center [448, 331] width 25 height 25
click at [443, 321] on span "briefcase-icon" at bounding box center [448, 331] width 12 height 21
click at [540, 323] on span "Registered Service Advisor" at bounding box center [542, 332] width 151 height 19
click at [642, 23] on span "Dashboard" at bounding box center [669, 23] width 62 height 19
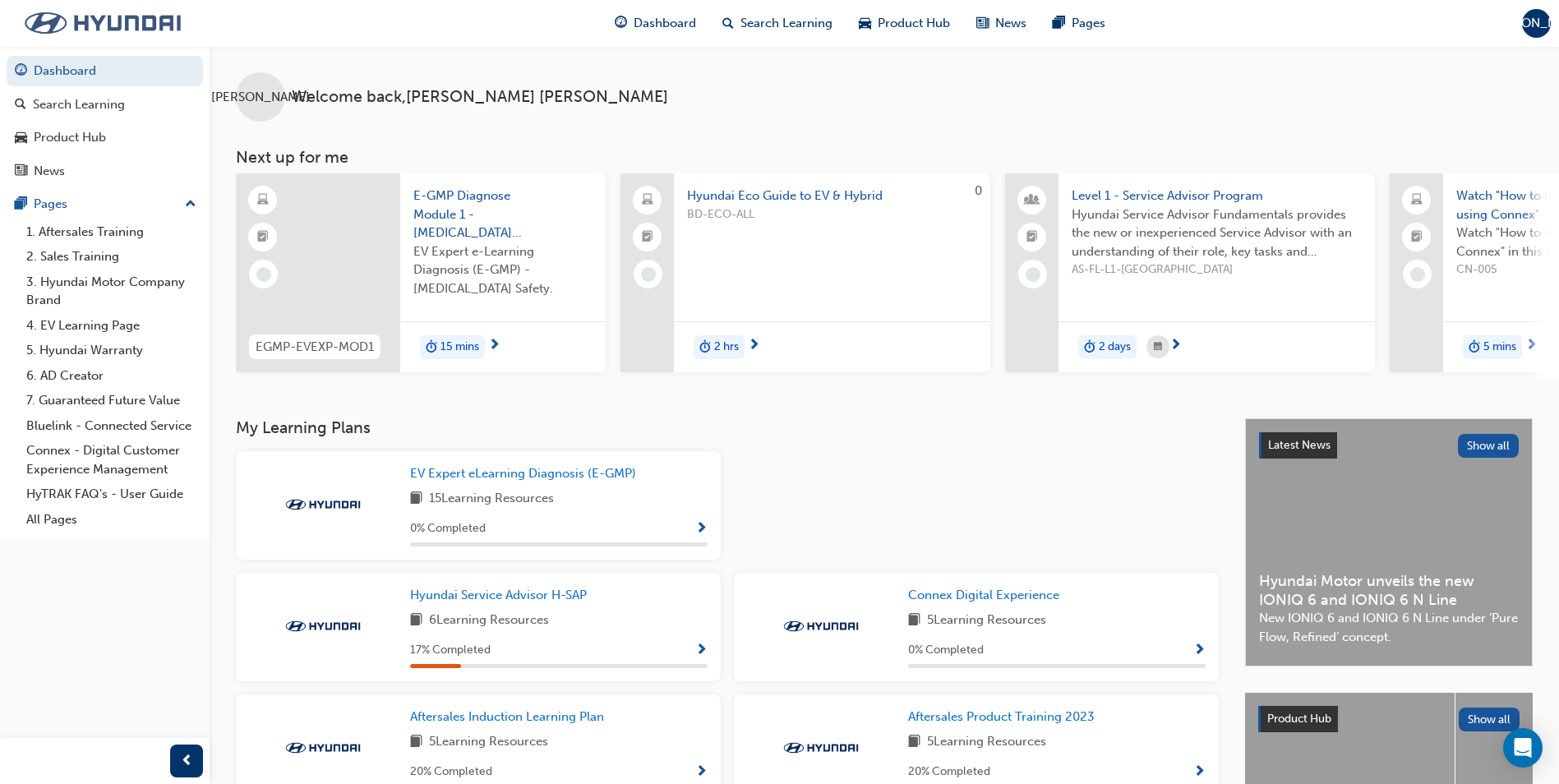
click at [53, 26] on img at bounding box center [102, 23] width 189 height 35
